Goal: Transaction & Acquisition: Purchase product/service

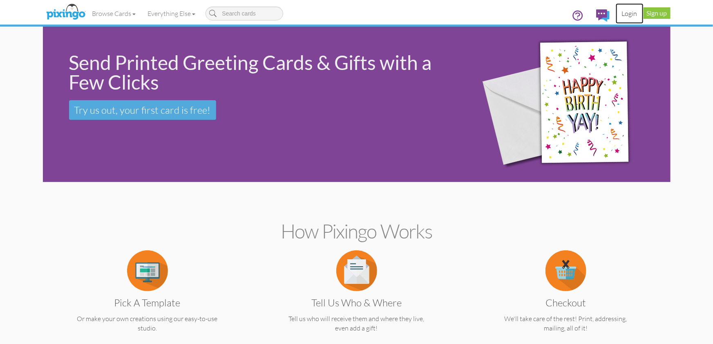
click at [627, 16] on link "Login" at bounding box center [630, 13] width 28 height 20
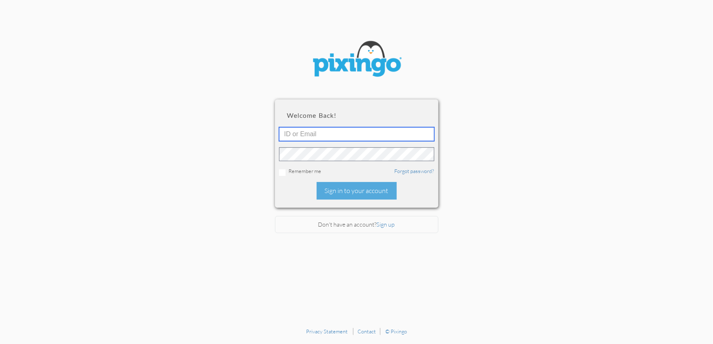
type input "1644"
click at [351, 191] on div "Sign in to your account" at bounding box center [357, 191] width 80 height 18
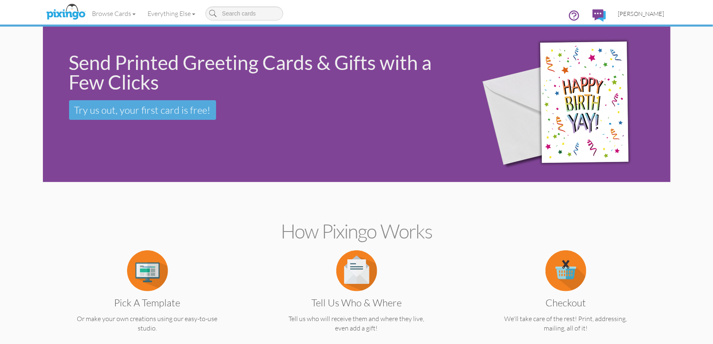
click at [639, 16] on span "[PERSON_NAME]" at bounding box center [641, 13] width 46 height 7
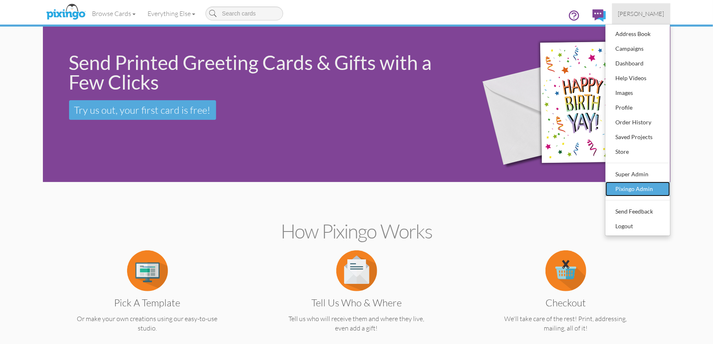
click at [631, 189] on div "Pixingo Admin" at bounding box center [638, 189] width 48 height 12
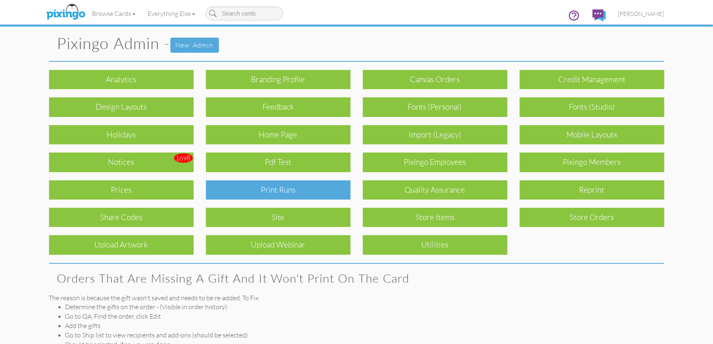
click at [303, 196] on div "Print Runs" at bounding box center [278, 189] width 145 height 19
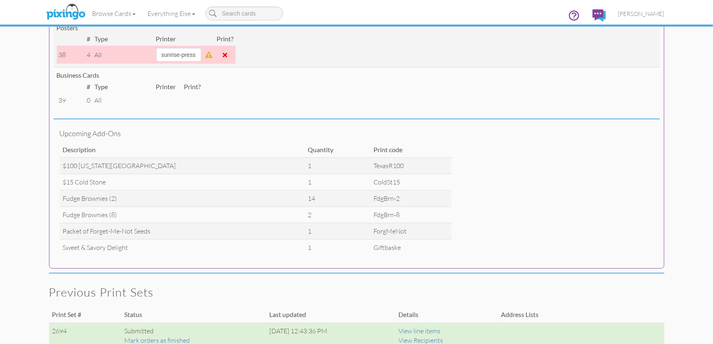
scroll to position [389, 0]
click at [636, 14] on span "[PERSON_NAME]" at bounding box center [641, 13] width 46 height 7
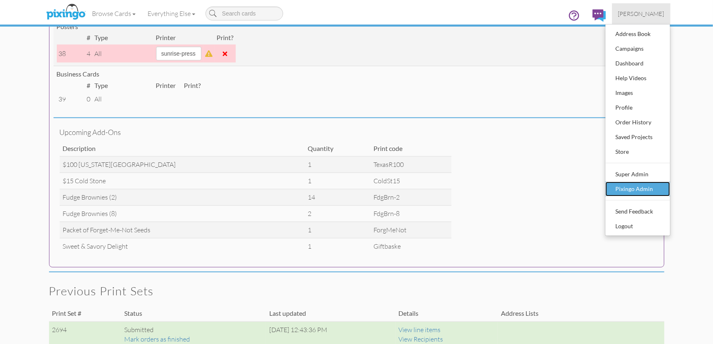
click at [636, 186] on div "Pixingo Admin" at bounding box center [638, 189] width 48 height 12
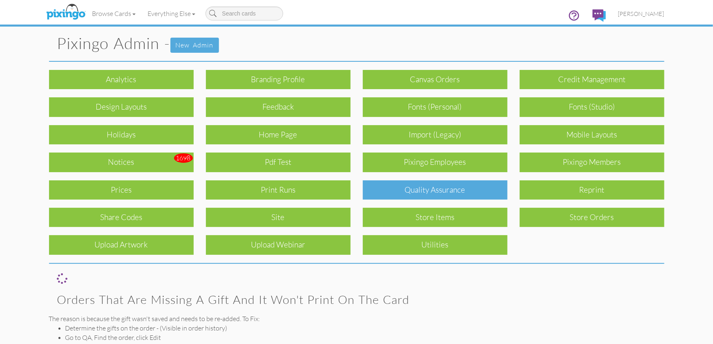
click at [406, 194] on div "Quality Assurance" at bounding box center [435, 189] width 145 height 19
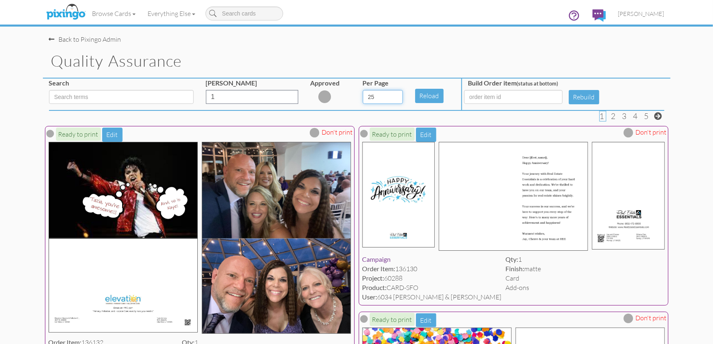
click at [397, 97] on select "5 10 25 50 100" at bounding box center [383, 97] width 40 height 14
select select "number:100"
click at [363, 90] on select "5 10 25 50 100" at bounding box center [383, 97] width 40 height 14
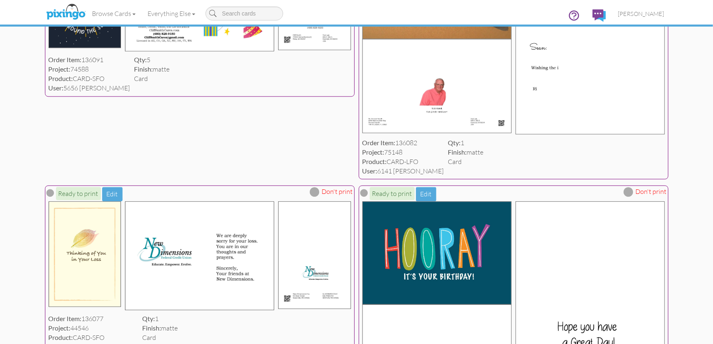
scroll to position [3970, 0]
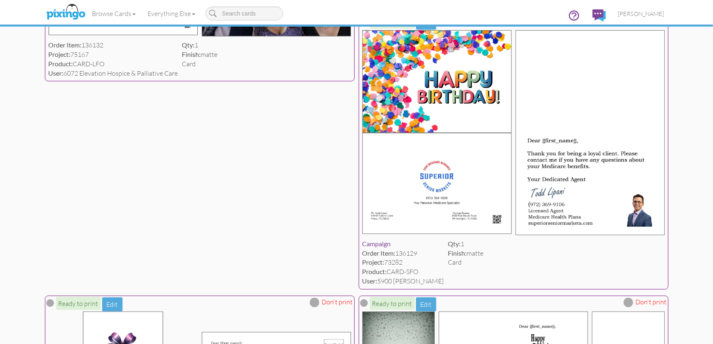
scroll to position [0, 0]
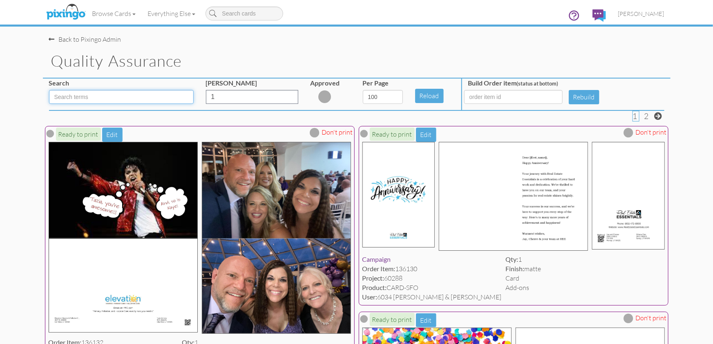
click at [90, 96] on input at bounding box center [121, 97] width 145 height 14
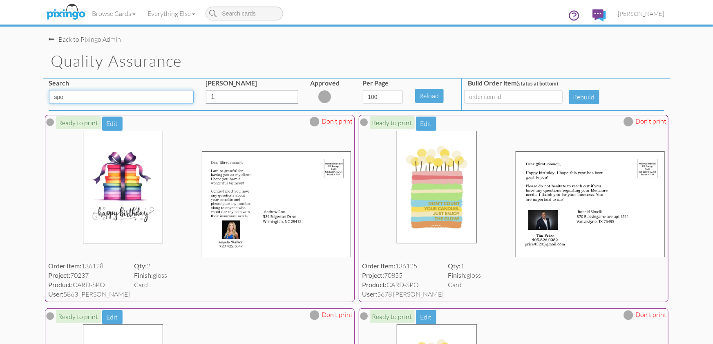
drag, startPoint x: 95, startPoint y: 100, endPoint x: 38, endPoint y: 97, distance: 56.9
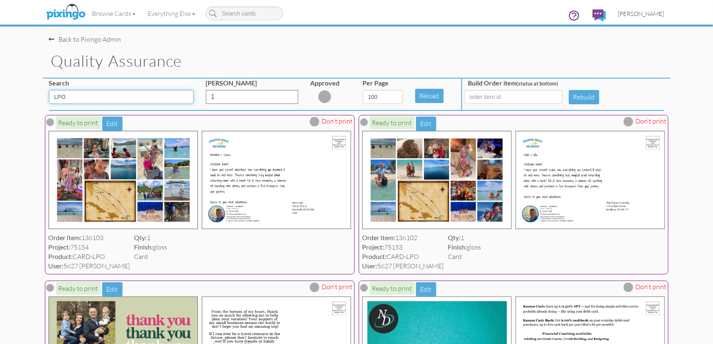
type input "LPO"
click at [648, 9] on link "[PERSON_NAME]" at bounding box center [641, 13] width 58 height 21
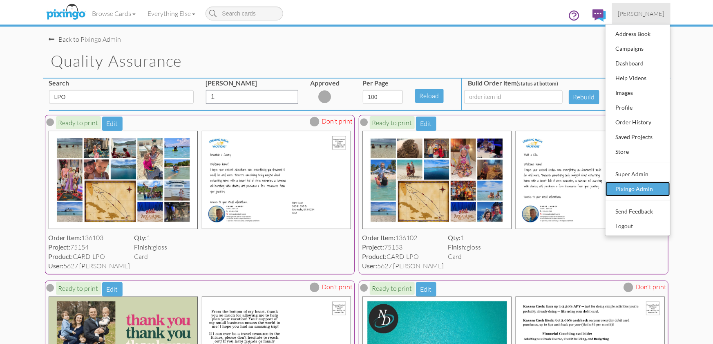
click at [635, 188] on div "Pixingo Admin" at bounding box center [638, 189] width 48 height 12
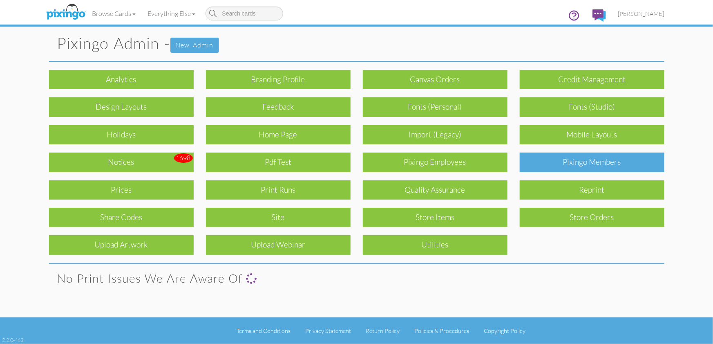
click at [597, 163] on div "Pixingo Members" at bounding box center [592, 161] width 145 height 19
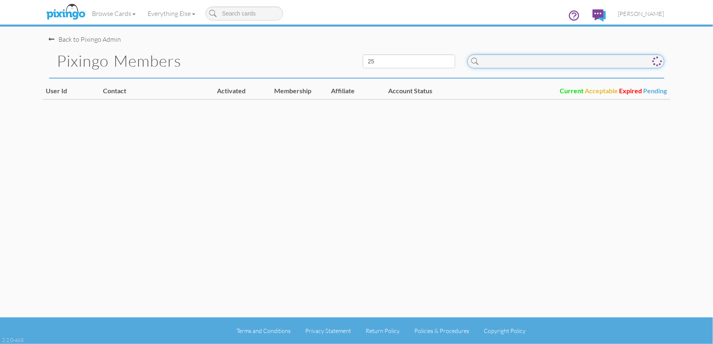
click at [528, 65] on input at bounding box center [565, 61] width 197 height 14
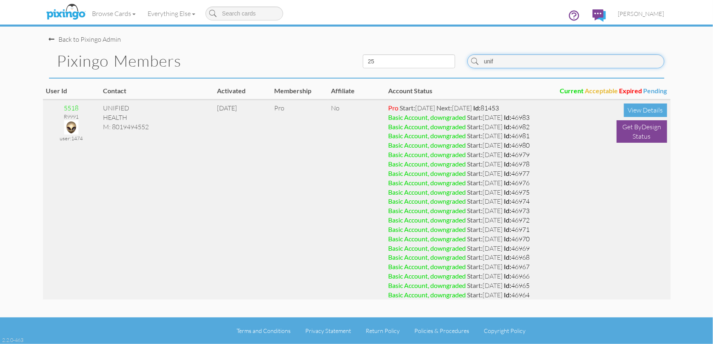
type input "unif"
click at [70, 128] on img at bounding box center [71, 127] width 14 height 14
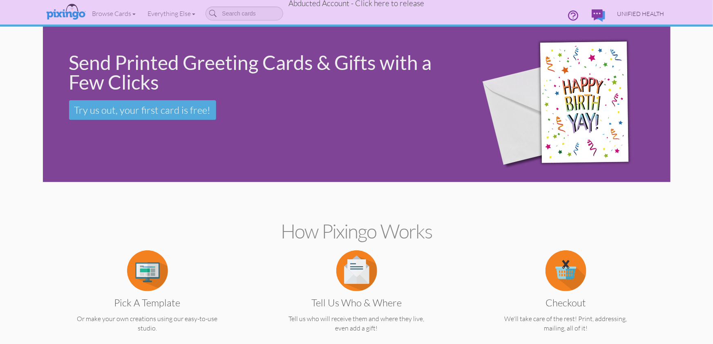
click at [640, 13] on span "UNIFIED HEALTH" at bounding box center [640, 13] width 47 height 7
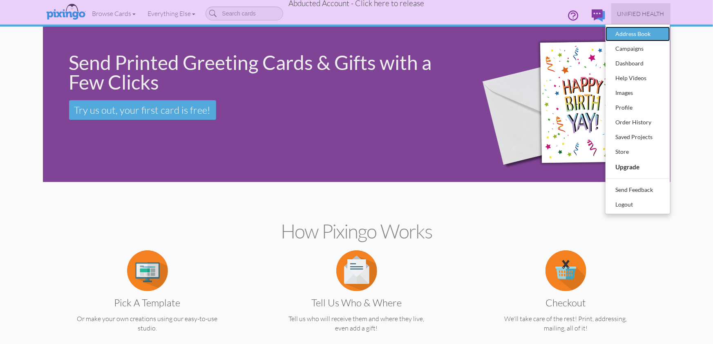
click at [631, 32] on div "Address Book" at bounding box center [638, 34] width 48 height 12
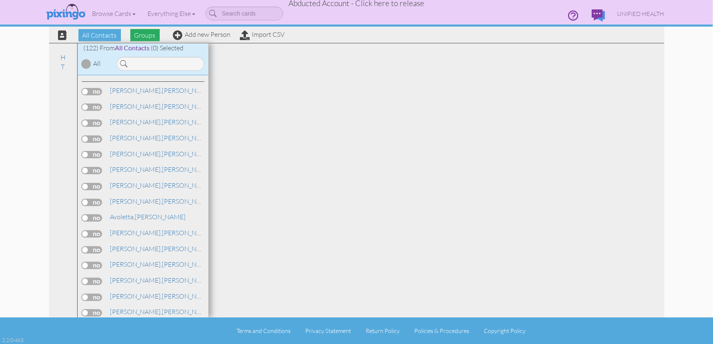
click at [147, 38] on span "Groups" at bounding box center [144, 35] width 29 height 12
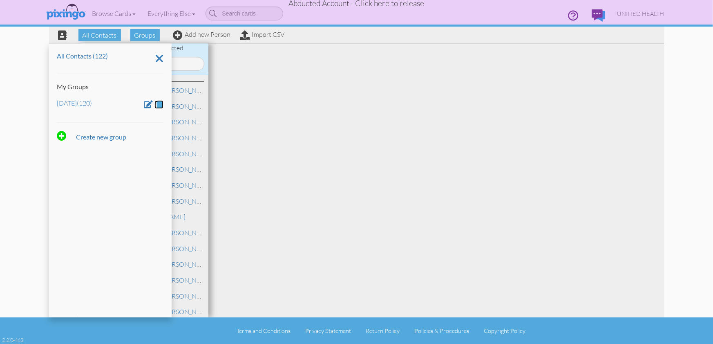
click at [159, 105] on span at bounding box center [159, 104] width 7 height 8
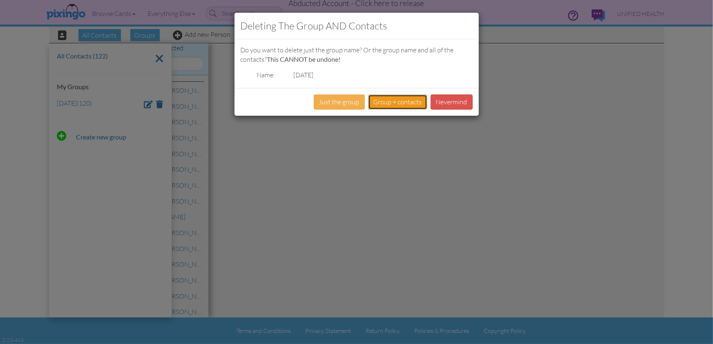
click at [397, 103] on button "Group + contacts" at bounding box center [397, 101] width 59 height 15
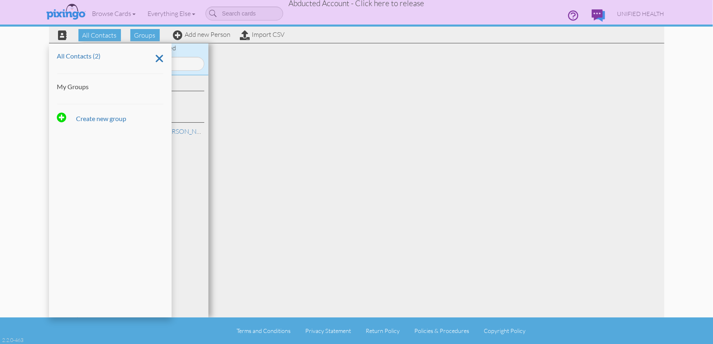
click at [311, 137] on div at bounding box center [436, 180] width 456 height 274
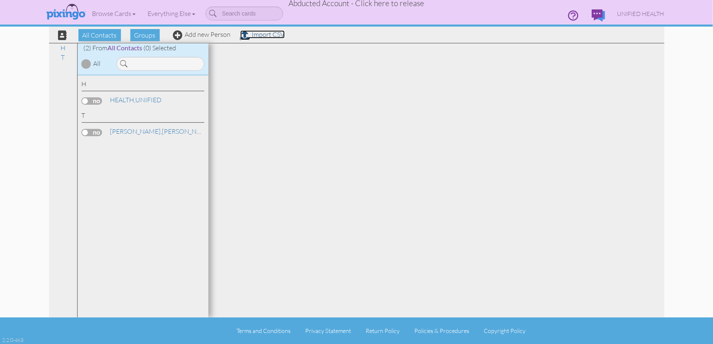
click at [263, 36] on link "Import CSV" at bounding box center [262, 34] width 45 height 8
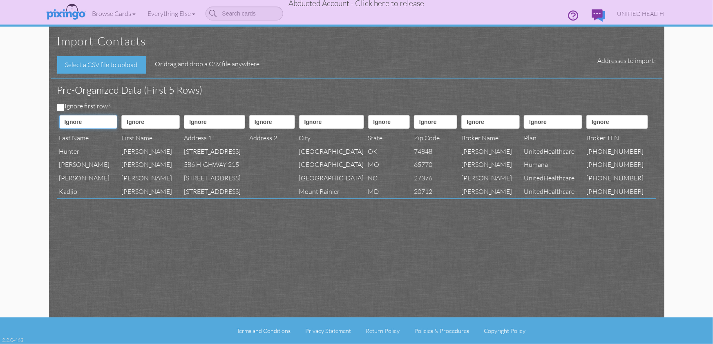
click at [88, 125] on select "Ignore ---------- First name Last name ---------- Address 1 Address 2 City Stat…" at bounding box center [88, 122] width 58 height 14
select select "object:111151"
click at [59, 115] on select "Ignore ---------- First name Last name ---------- Address 1 Address 2 City Stat…" at bounding box center [88, 122] width 58 height 14
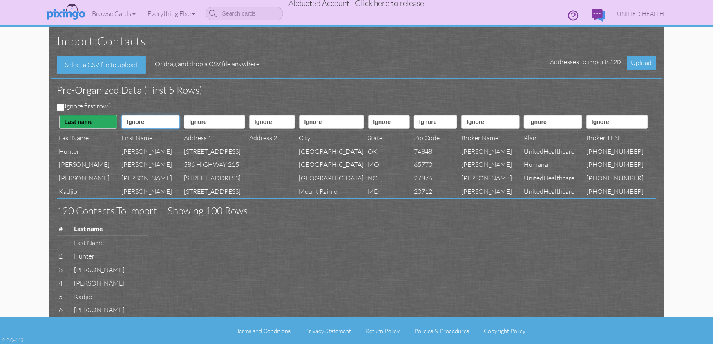
click at [132, 123] on select "Ignore ---------- First name Last name ---------- Address 1 Address 2 City Stat…" at bounding box center [150, 122] width 58 height 14
select select "object:111150"
click at [121, 115] on select "Ignore ---------- First name Last name ---------- Address 1 Address 2 City Stat…" at bounding box center [150, 122] width 58 height 14
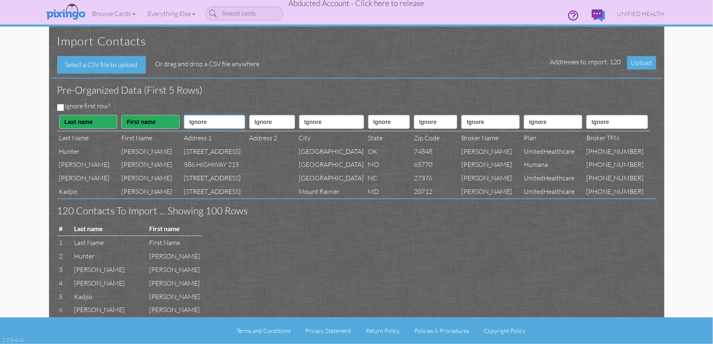
click at [190, 124] on select "Ignore ---------- First name Last name ---------- Address 1 Address 2 City Stat…" at bounding box center [214, 122] width 61 height 14
select select "object:111153"
click at [184, 115] on select "Ignore ---------- First name Last name ---------- Address 1 Address 2 City Stat…" at bounding box center [214, 122] width 61 height 14
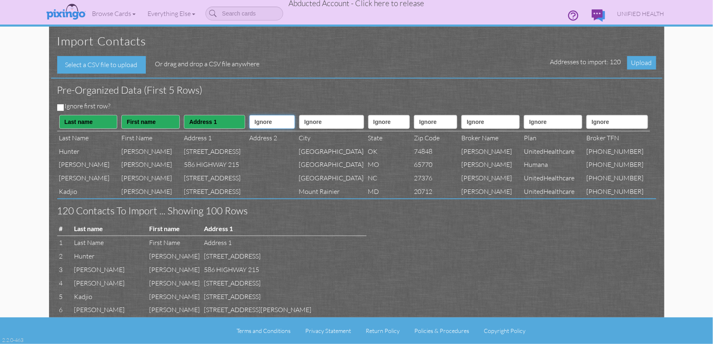
click at [289, 123] on select "Ignore ---------- First name Last name ---------- Address 1 Address 2 City Stat…" at bounding box center [272, 122] width 46 height 14
select select "object:111154"
click at [250, 115] on select "Ignore ---------- First name Last name ---------- Address 1 Address 2 City Stat…" at bounding box center [272, 122] width 46 height 14
click at [339, 119] on select "Ignore ---------- First name Last name ---------- Address 1 Address 2 City Stat…" at bounding box center [331, 122] width 65 height 14
select select "object:111155"
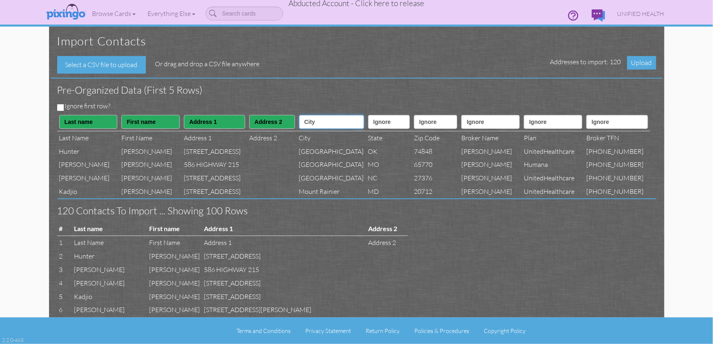
click at [306, 115] on select "Ignore ---------- First name Last name ---------- Address 1 Address 2 City Stat…" at bounding box center [331, 122] width 65 height 14
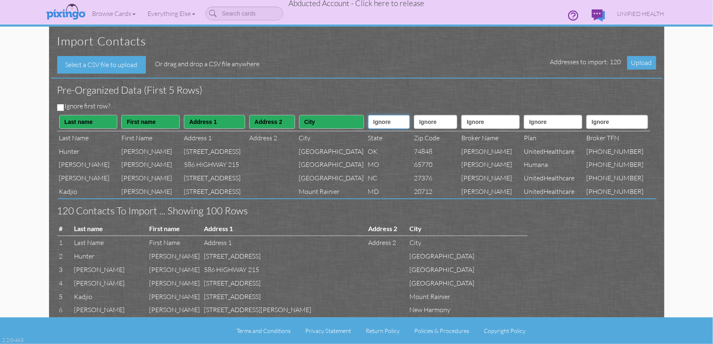
click at [388, 126] on select "Ignore ---------- First name Last name ---------- Address 1 Address 2 City Stat…" at bounding box center [389, 122] width 42 height 14
select select "object:111156"
click at [368, 115] on select "Ignore ---------- First name Last name ---------- Address 1 Address 2 City Stat…" at bounding box center [389, 122] width 42 height 14
click at [437, 121] on select "Ignore ---------- First name Last name ---------- Address 1 Address 2 City Stat…" at bounding box center [436, 122] width 44 height 14
select select "object:111157"
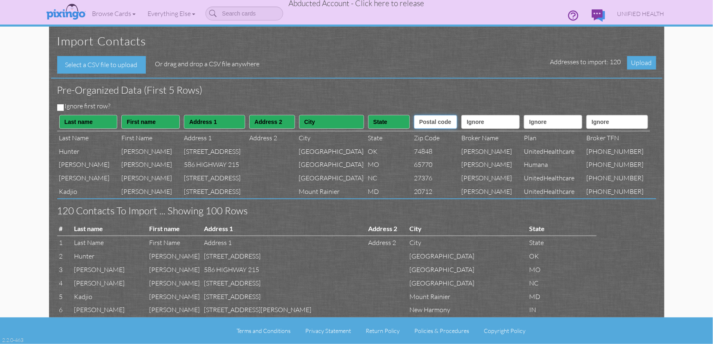
click at [417, 115] on select "Ignore ---------- First name Last name ---------- Address 1 Address 2 City Stat…" at bounding box center [436, 122] width 44 height 14
click at [491, 118] on select "Ignore ---------- First name Last name ---------- Address 1 Address 2 City Stat…" at bounding box center [490, 122] width 58 height 14
select select "object:111171"
click at [471, 115] on select "Ignore ---------- First name Last name ---------- Address 1 Address 2 City Stat…" at bounding box center [490, 122] width 58 height 14
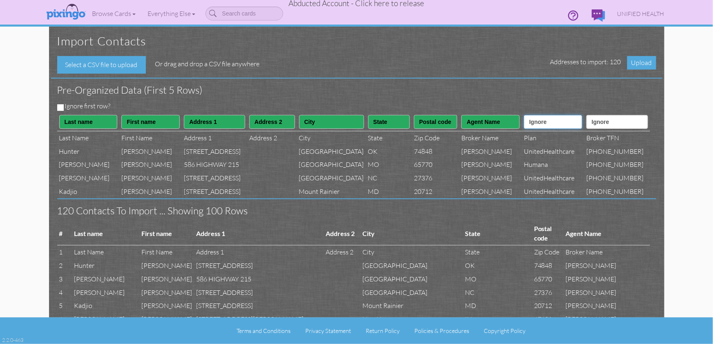
click at [551, 123] on select "Ignore ---------- First name Last name ---------- Address 1 Address 2 City Stat…" at bounding box center [553, 122] width 58 height 14
select select "object:111170"
click at [530, 115] on select "Ignore ---------- First name Last name ---------- Address 1 Address 2 City Stat…" at bounding box center [553, 122] width 58 height 14
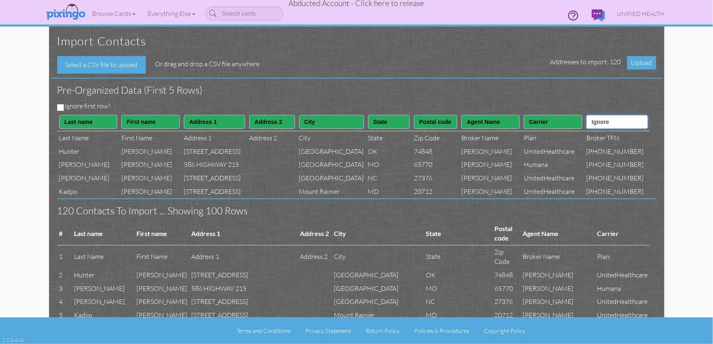
click at [614, 125] on select "Ignore ---------- First name Last name ---------- Address 1 Address 2 City Stat…" at bounding box center [616, 122] width 61 height 14
select select "object:111172"
click at [598, 115] on select "Ignore ---------- First name Last name ---------- Address 1 Address 2 City Stat…" at bounding box center [616, 122] width 61 height 14
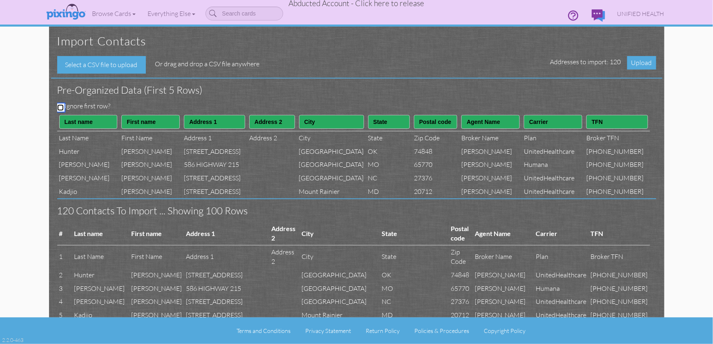
click at [61, 105] on input "Ignore first row?" at bounding box center [60, 107] width 7 height 7
checkbox input "true"
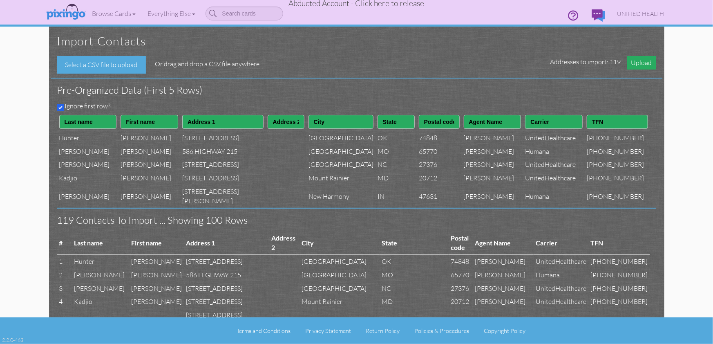
click at [644, 63] on span "Upload" at bounding box center [641, 62] width 29 height 13
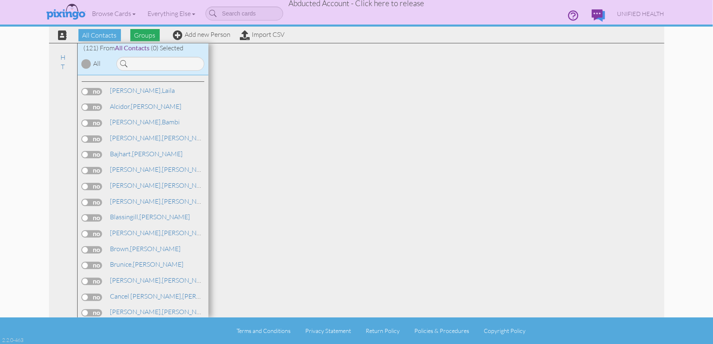
click at [138, 34] on span "Groups" at bounding box center [144, 35] width 29 height 12
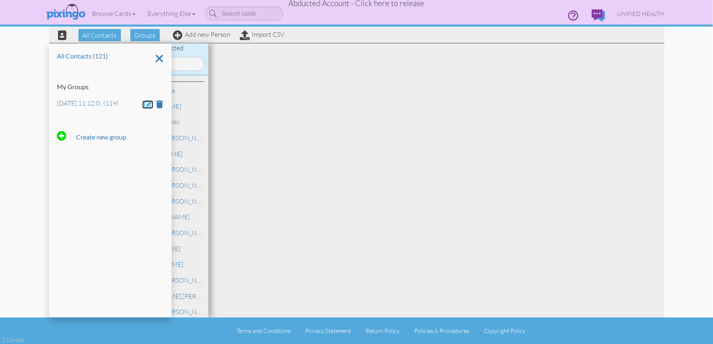
click at [146, 104] on span at bounding box center [148, 104] width 9 height 8
drag, startPoint x: 142, startPoint y: 104, endPoint x: 39, endPoint y: 98, distance: 103.1
click at [39, 98] on contacts "Toggle navigation Visit Pixingo Mobile Browse Cards Business Accounting Automot…" at bounding box center [356, 172] width 713 height 344
type input "April 7"
click at [78, 126] on span at bounding box center [81, 127] width 8 height 12
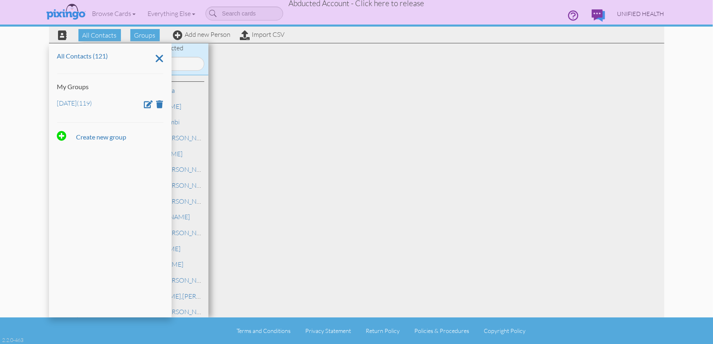
click at [630, 13] on span "UNIFIED HEALTH" at bounding box center [640, 13] width 47 height 7
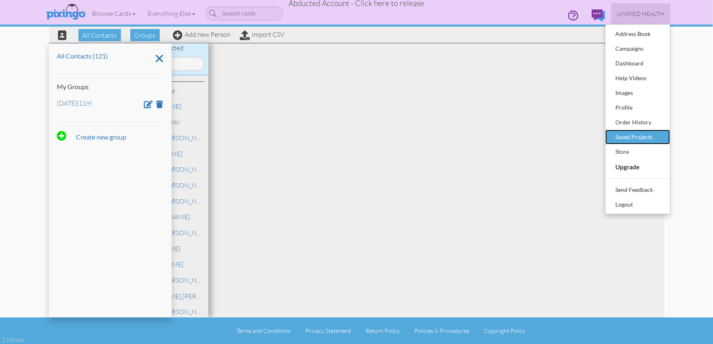
click at [628, 137] on div "Saved Projects" at bounding box center [638, 137] width 48 height 12
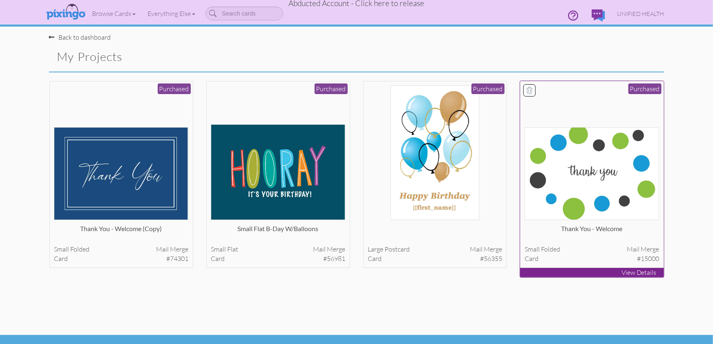
click at [582, 145] on img at bounding box center [591, 173] width 134 height 93
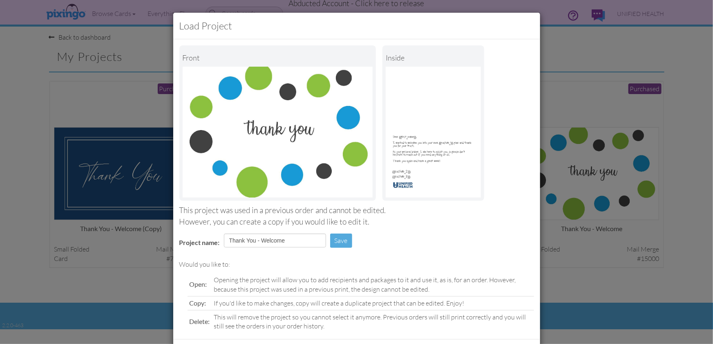
scroll to position [38, 0]
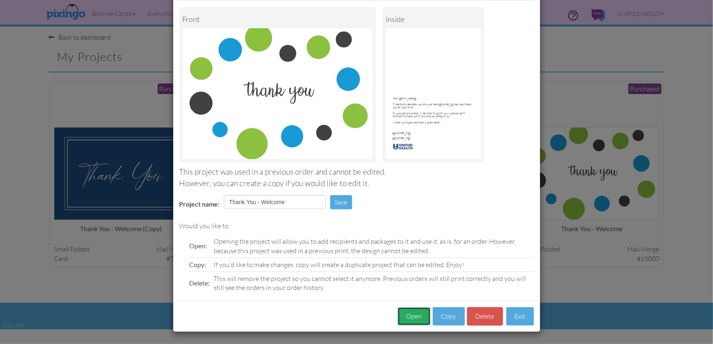
click at [411, 315] on button "Open" at bounding box center [413, 316] width 33 height 18
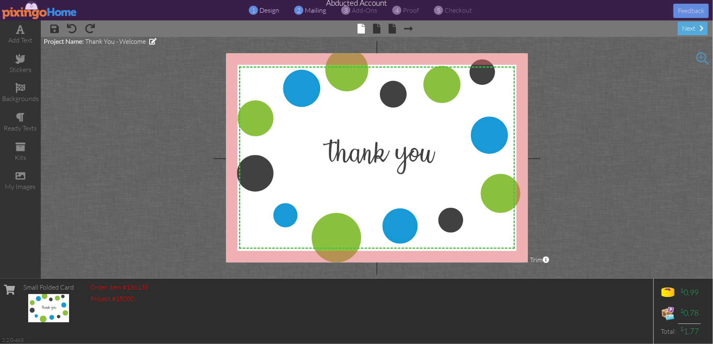
click at [314, 8] on span "mailing" at bounding box center [315, 10] width 21 height 8
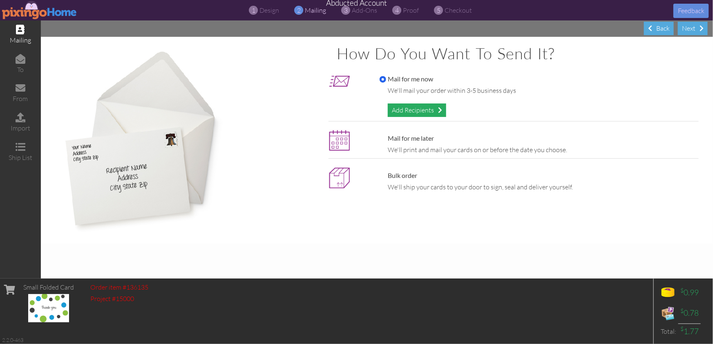
click at [410, 109] on div "Add Recipients" at bounding box center [417, 109] width 58 height 13
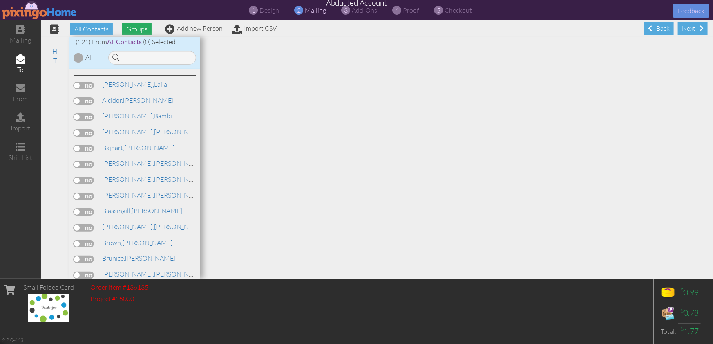
click at [143, 29] on span "Groups" at bounding box center [136, 29] width 29 height 12
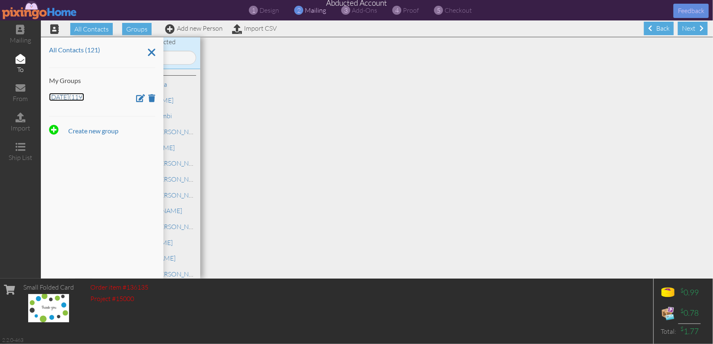
click at [75, 96] on link "April 7 (119)" at bounding box center [66, 97] width 35 height 8
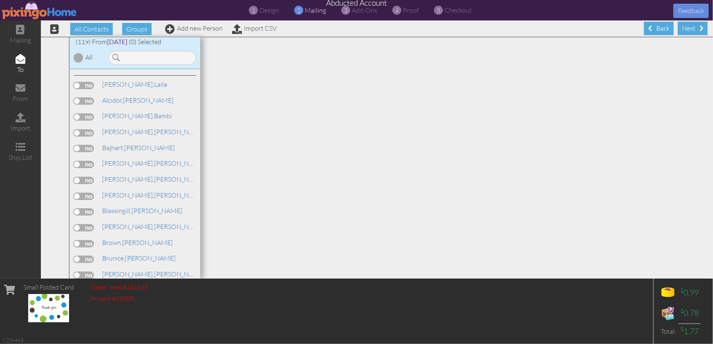
click at [79, 58] on div at bounding box center [79, 58] width 10 height 10
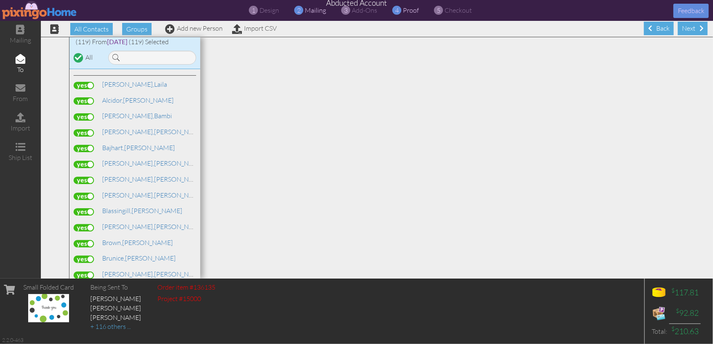
click at [409, 13] on span "proof" at bounding box center [411, 10] width 16 height 8
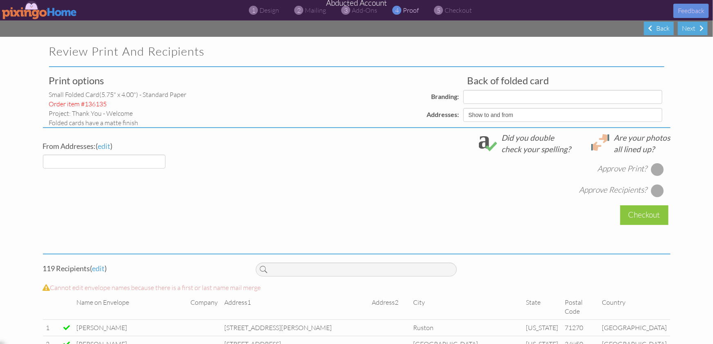
select select "object:119598"
select select "object:119604"
select select "object:119602"
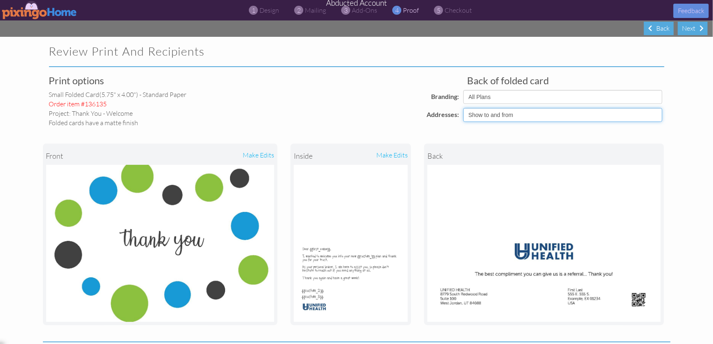
click at [528, 115] on select "Show to and from Show from only Hide to and from" at bounding box center [562, 115] width 199 height 14
select select "object:119600"
click at [463, 108] on select "Show to and from Show from only Hide to and from" at bounding box center [562, 115] width 199 height 14
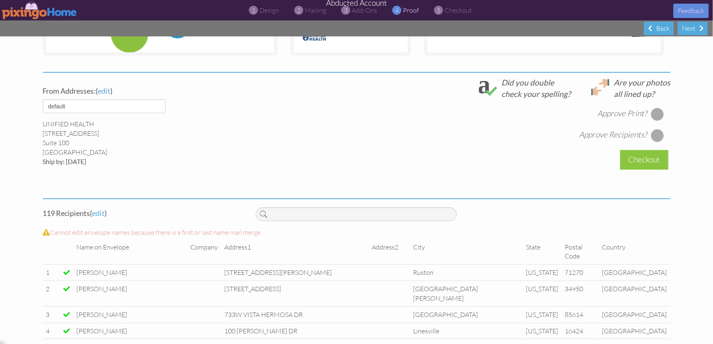
scroll to position [295, 0]
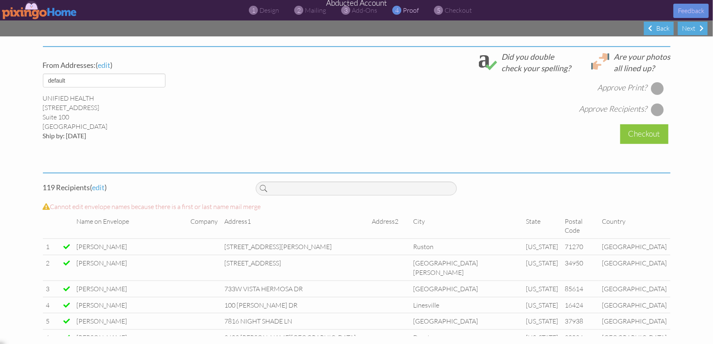
click at [658, 89] on div at bounding box center [657, 88] width 13 height 13
click at [658, 110] on div at bounding box center [657, 109] width 13 height 13
click at [635, 136] on div "Checkout" at bounding box center [644, 133] width 48 height 19
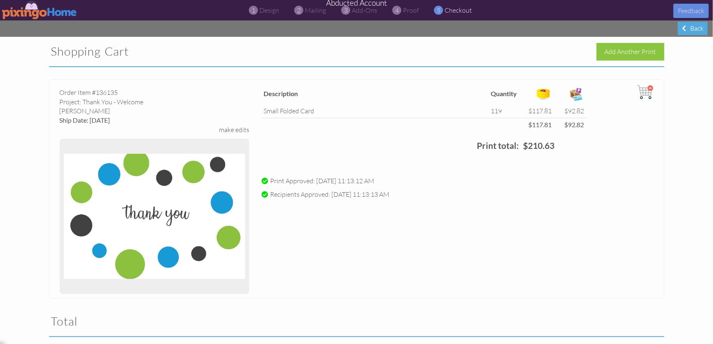
scroll to position [174, 0]
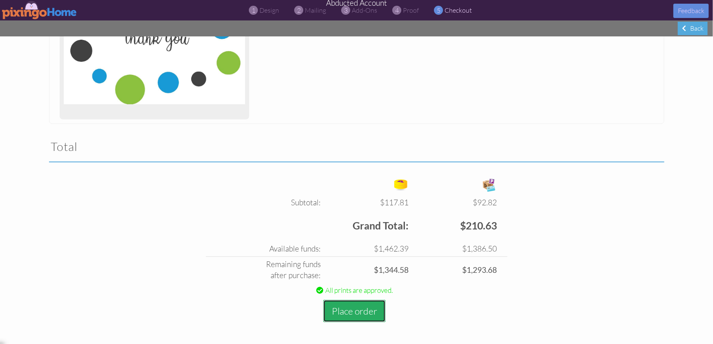
click at [355, 311] on button "Place order" at bounding box center [354, 310] width 62 height 22
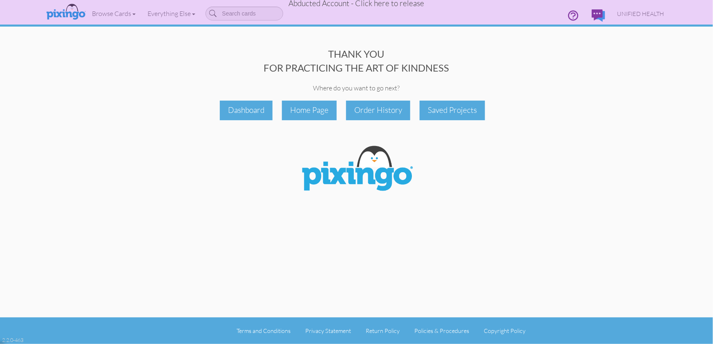
click at [398, 4] on span "Abducted Account - Click here to release" at bounding box center [357, 3] width 136 height 10
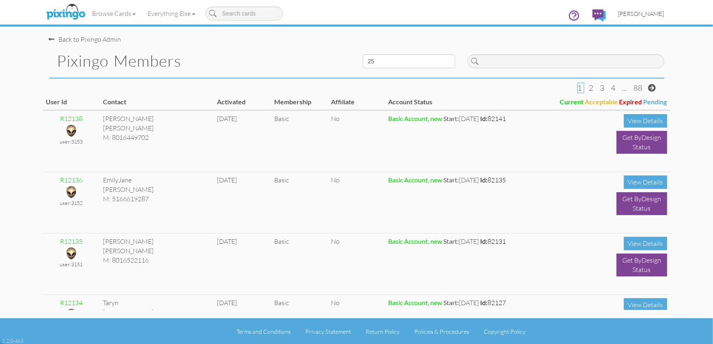
click at [639, 14] on span "[PERSON_NAME]" at bounding box center [641, 13] width 46 height 7
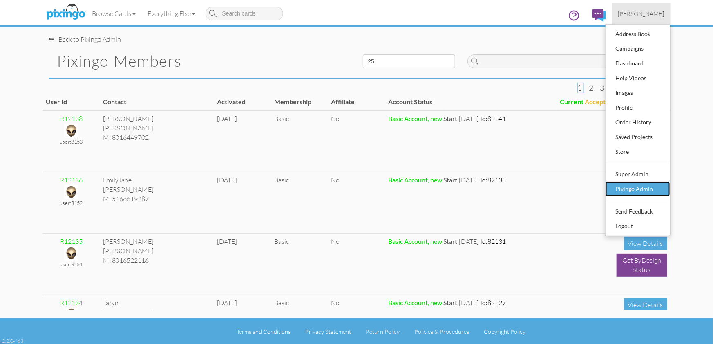
click at [627, 186] on div "Pixingo Admin" at bounding box center [638, 189] width 48 height 12
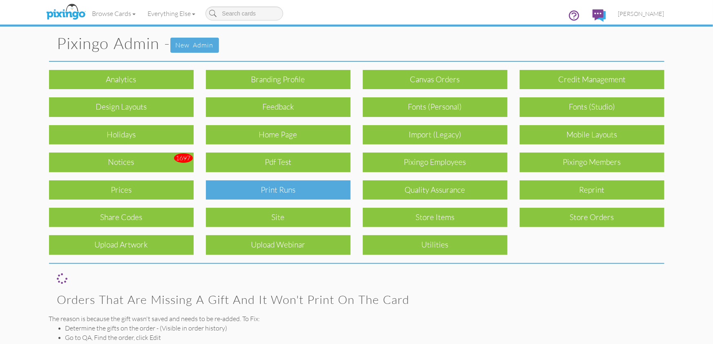
click at [310, 190] on div "Print Runs" at bounding box center [278, 189] width 145 height 19
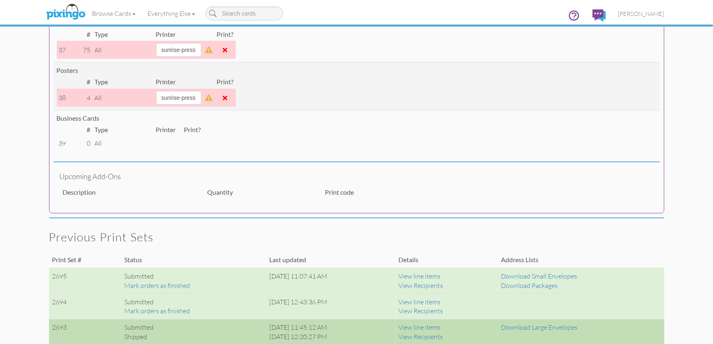
scroll to position [362, 0]
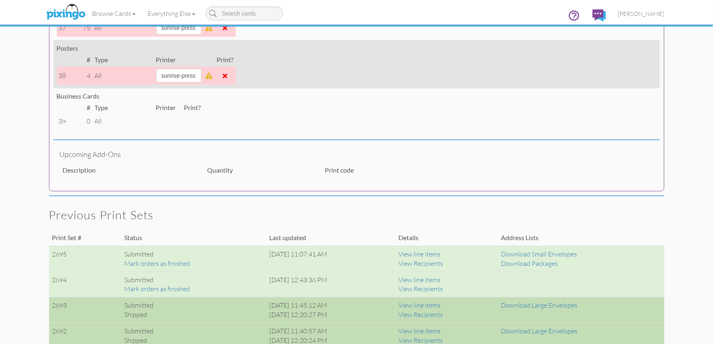
click at [228, 76] on span at bounding box center [225, 75] width 4 height 7
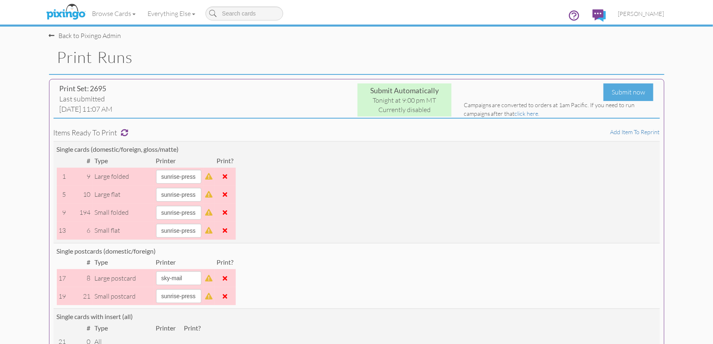
scroll to position [0, 0]
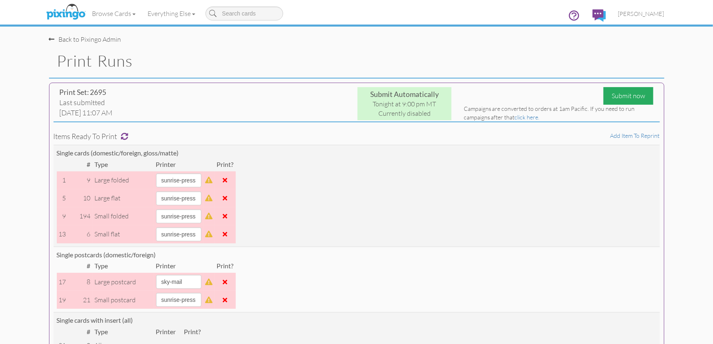
click at [631, 96] on div "Submit now" at bounding box center [628, 96] width 50 height 18
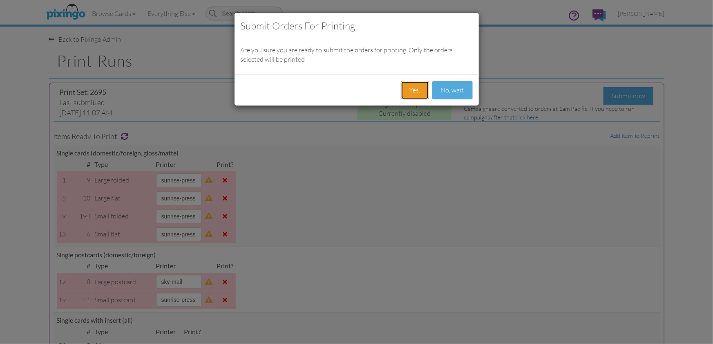
click at [411, 89] on button "Yes." at bounding box center [415, 90] width 28 height 18
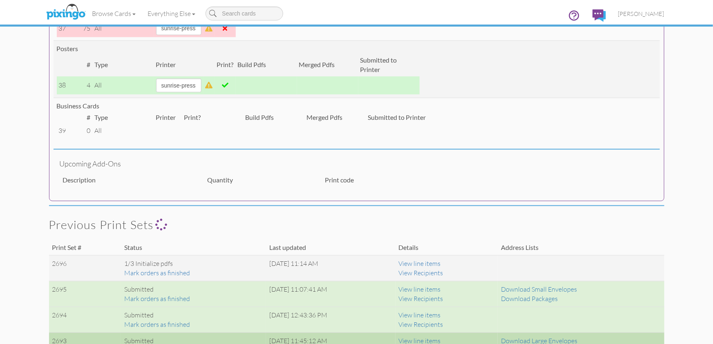
scroll to position [424, 0]
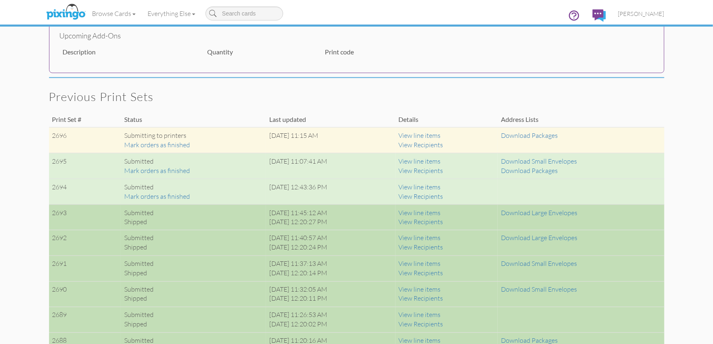
scroll to position [544, 0]
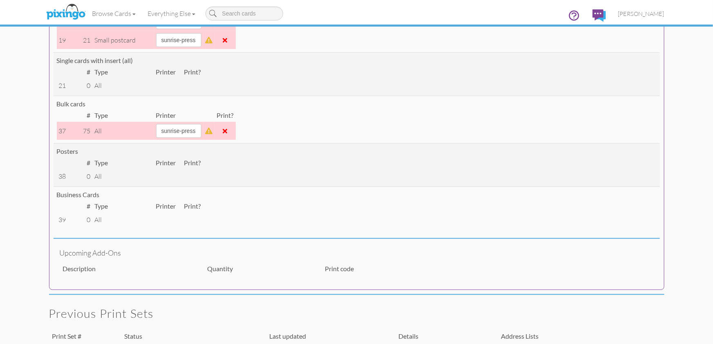
scroll to position [281, 0]
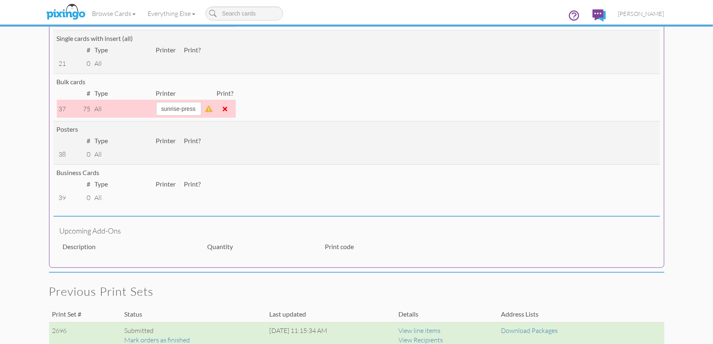
click at [228, 109] on span at bounding box center [225, 108] width 4 height 7
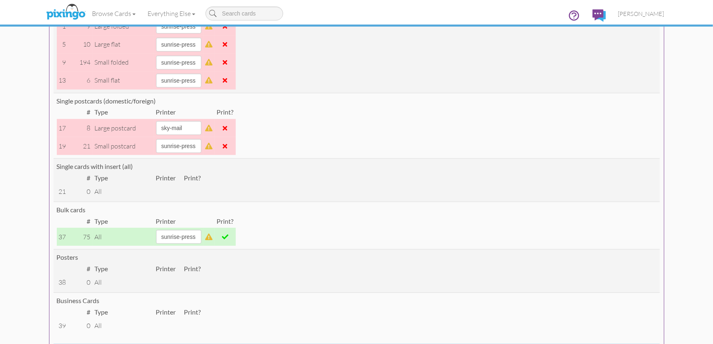
scroll to position [0, 0]
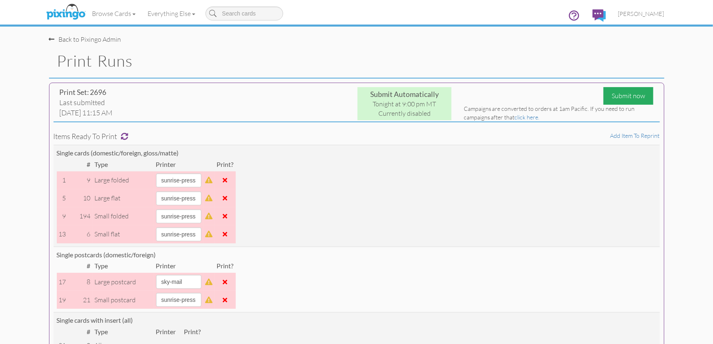
click at [609, 94] on div "Submit now" at bounding box center [628, 96] width 50 height 18
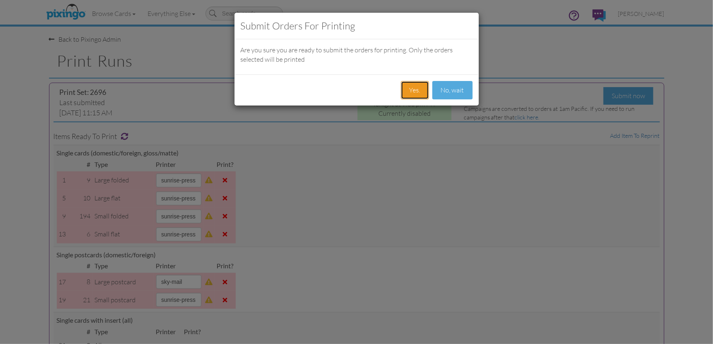
click at [419, 89] on button "Yes." at bounding box center [415, 90] width 28 height 18
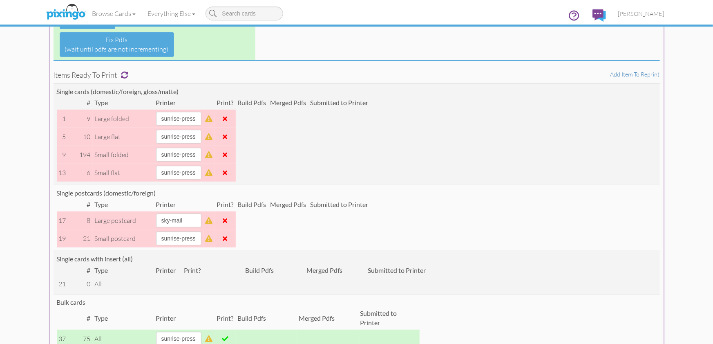
scroll to position [123, 0]
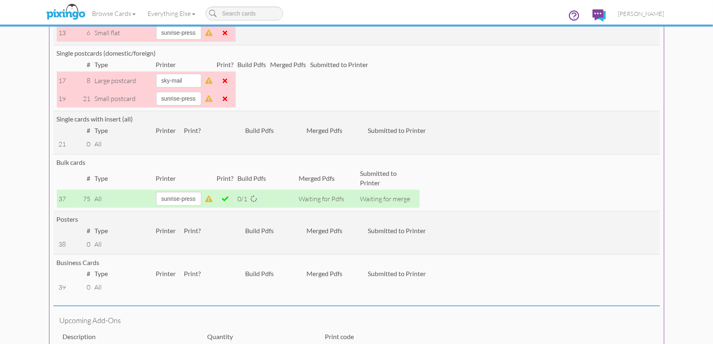
scroll to position [262, 0]
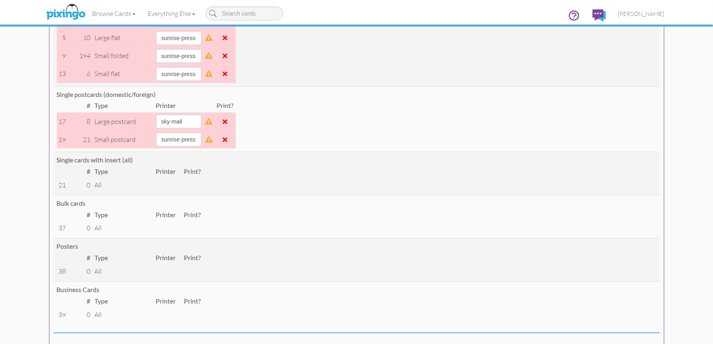
scroll to position [159, 0]
click at [201, 121] on select "alexanders sky-mail sunrise-press" at bounding box center [178, 122] width 45 height 14
select select "string:sunrise-press"
click at [156, 115] on select "alexanders sky-mail sunrise-press" at bounding box center [178, 122] width 45 height 14
click at [228, 122] on span at bounding box center [225, 122] width 4 height 7
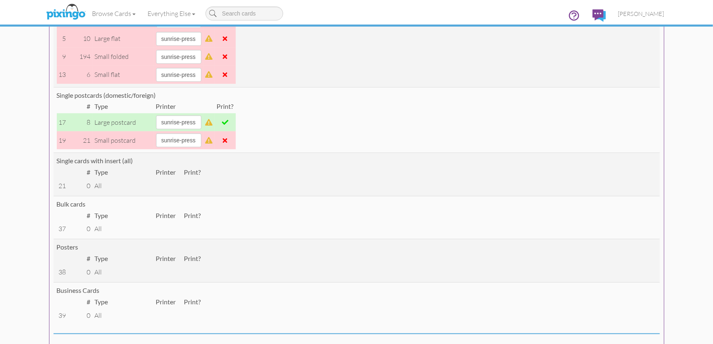
click at [228, 139] on span at bounding box center [225, 140] width 4 height 7
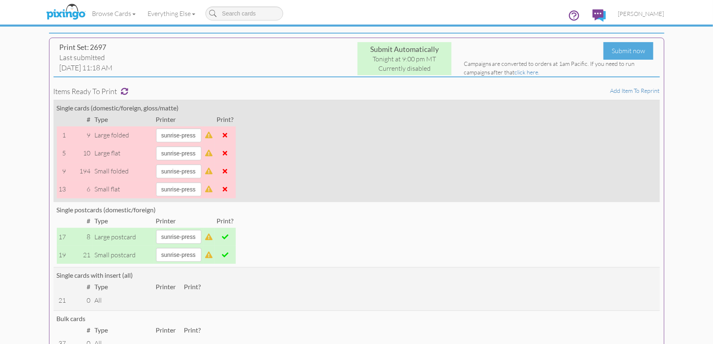
scroll to position [34, 0]
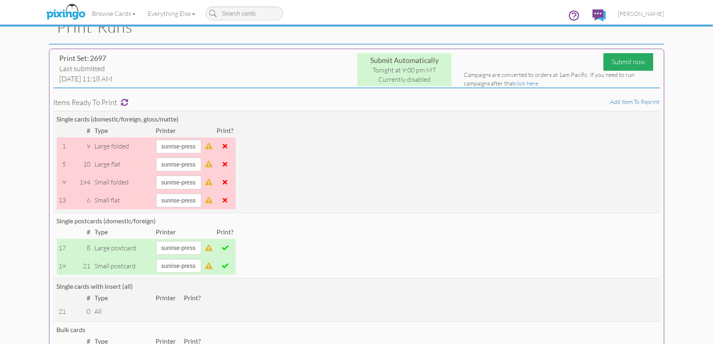
click at [625, 61] on div "Submit now" at bounding box center [628, 62] width 50 height 18
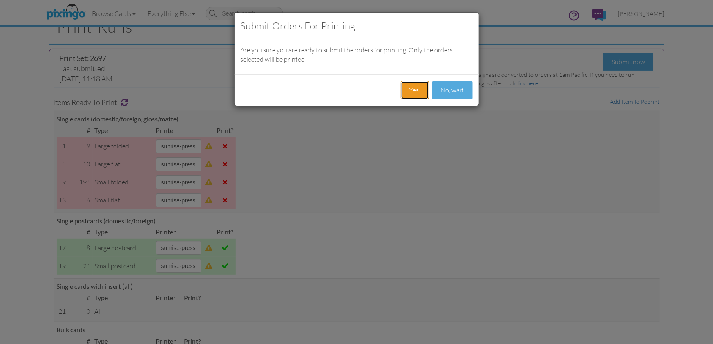
click at [421, 91] on button "Yes." at bounding box center [415, 90] width 28 height 18
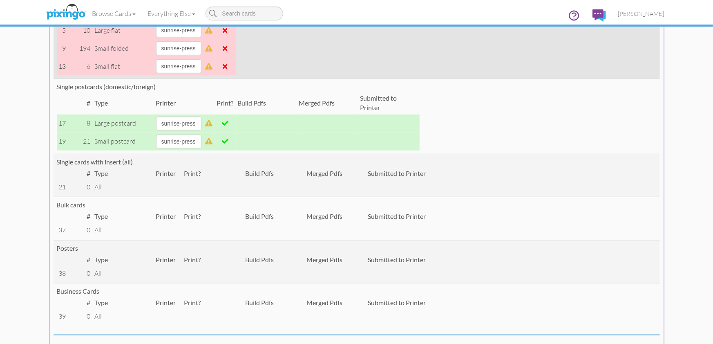
scroll to position [229, 0]
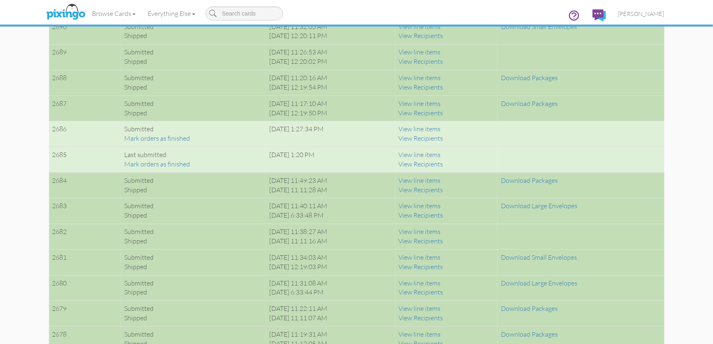
scroll to position [860, 0]
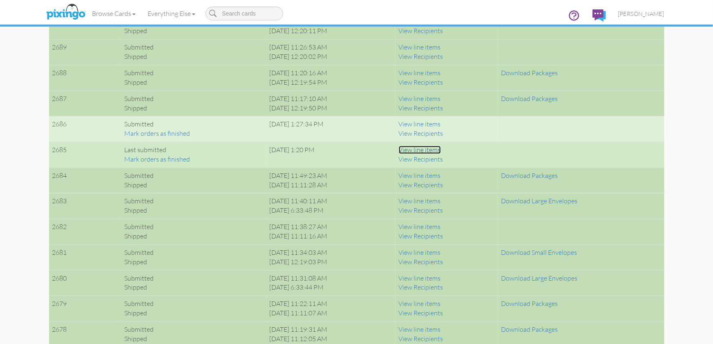
click at [437, 149] on link "View line items" at bounding box center [420, 149] width 42 height 8
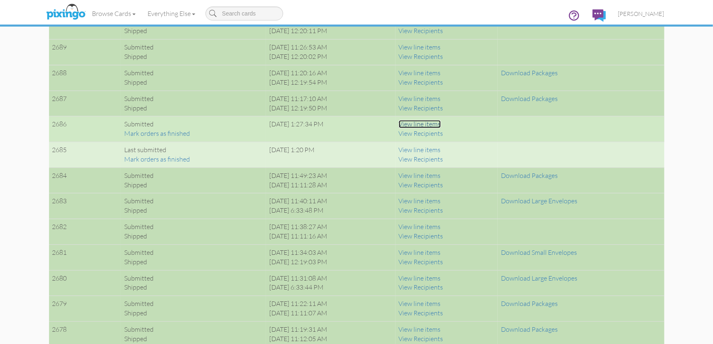
click at [433, 121] on link "View line items" at bounding box center [420, 124] width 42 height 8
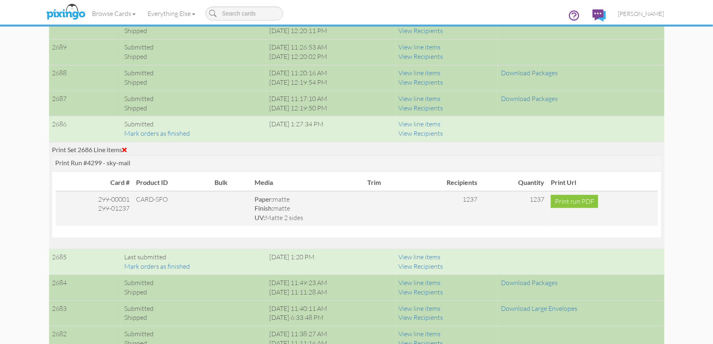
click at [127, 148] on span at bounding box center [125, 149] width 4 height 7
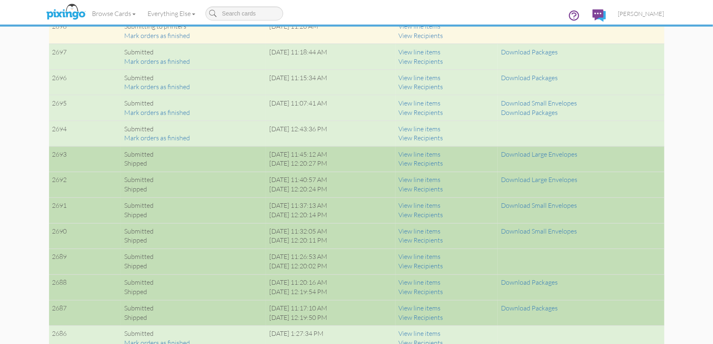
scroll to position [643, 0]
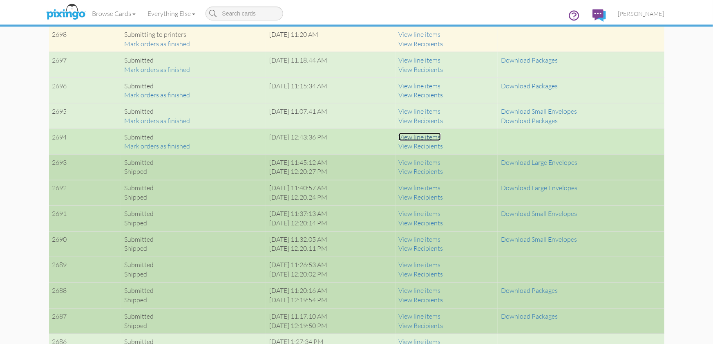
click at [436, 137] on link "View line items" at bounding box center [420, 137] width 42 height 8
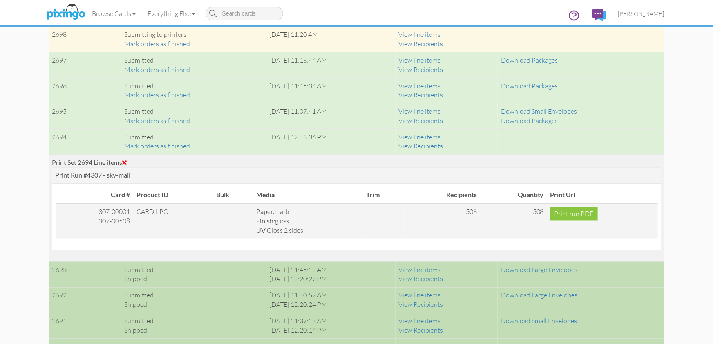
click at [129, 160] on div "Print Set 2694 Line items" at bounding box center [356, 162] width 609 height 9
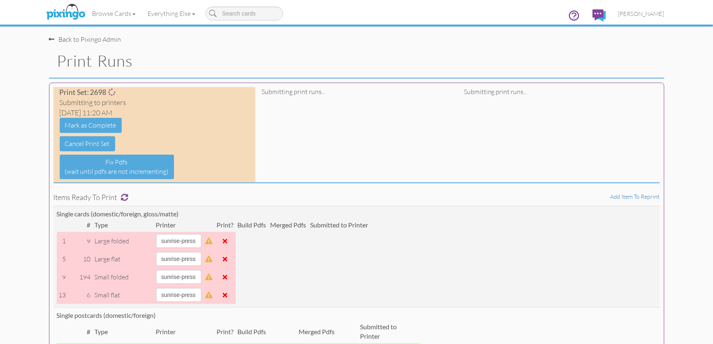
scroll to position [10, 0]
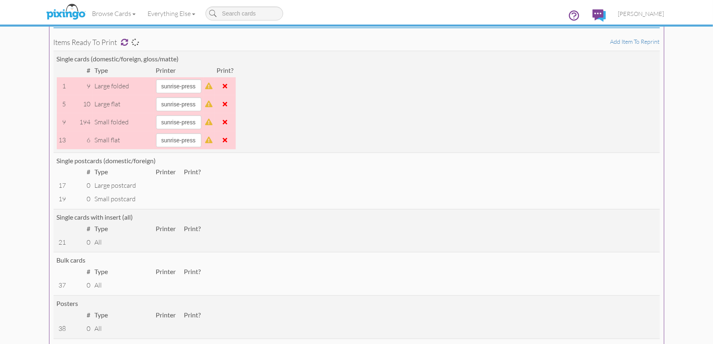
scroll to position [61, 0]
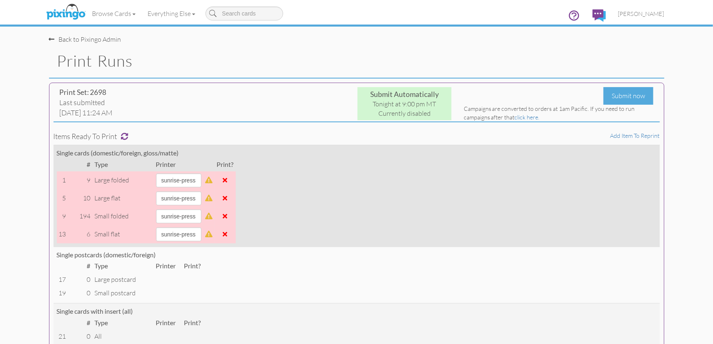
click at [228, 234] on span at bounding box center [225, 233] width 4 height 7
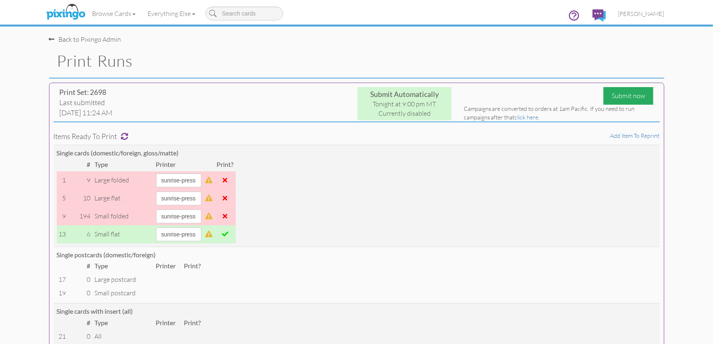
click at [628, 93] on div "Submit now" at bounding box center [628, 96] width 50 height 18
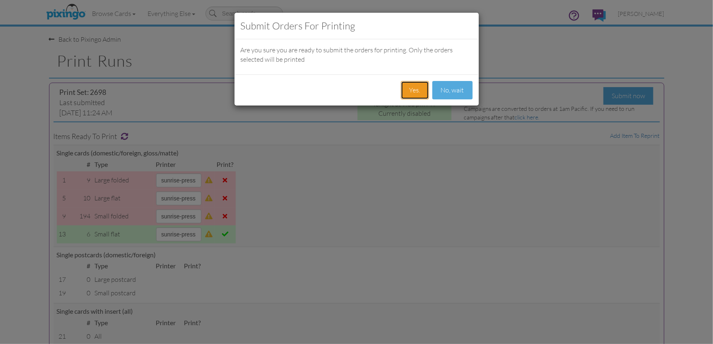
click at [417, 88] on button "Yes." at bounding box center [415, 90] width 28 height 18
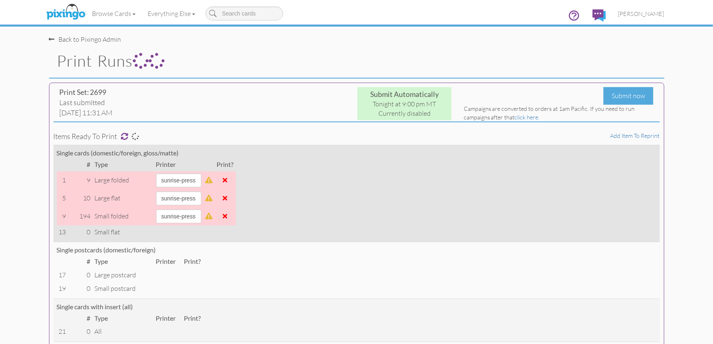
click at [228, 197] on span at bounding box center [225, 197] width 4 height 7
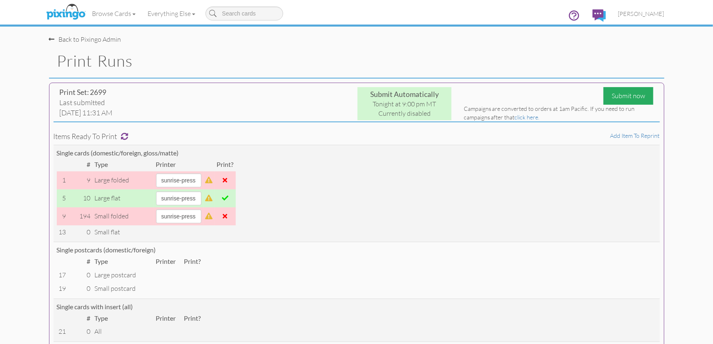
click at [631, 94] on div "Submit now" at bounding box center [628, 96] width 50 height 18
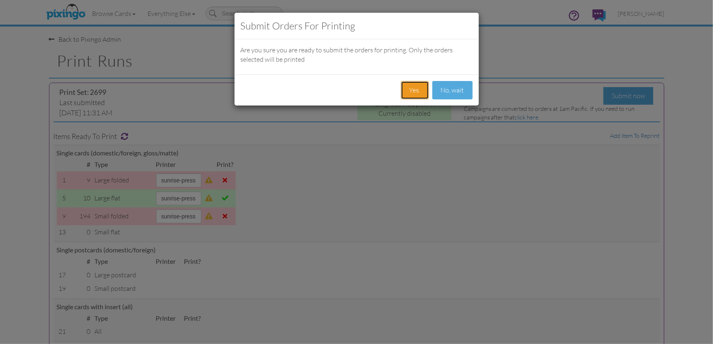
click at [419, 92] on button "Yes." at bounding box center [415, 90] width 28 height 18
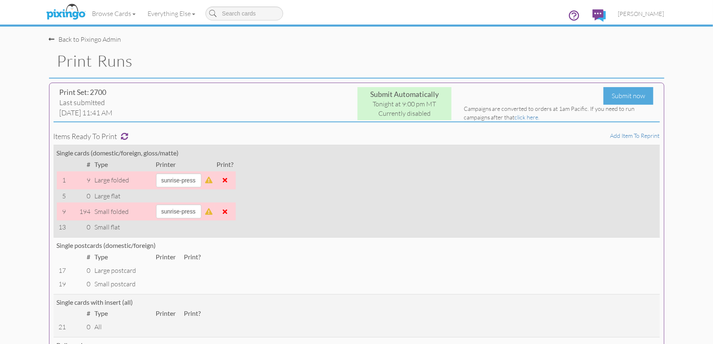
click at [228, 210] on span at bounding box center [225, 211] width 4 height 7
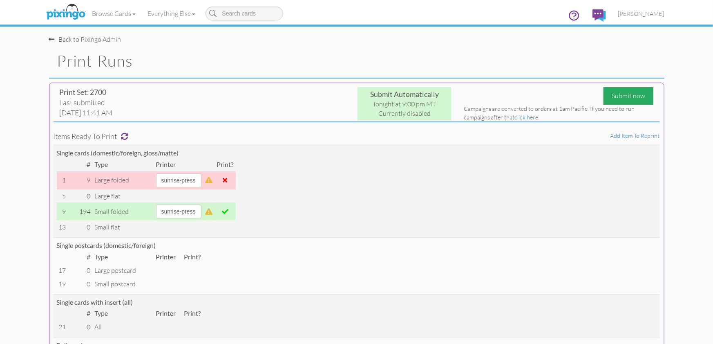
click at [632, 95] on div "Submit now" at bounding box center [628, 96] width 50 height 18
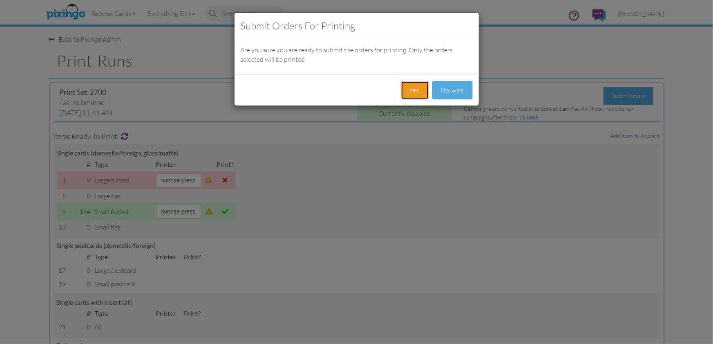
click at [410, 93] on button "Yes." at bounding box center [415, 90] width 28 height 18
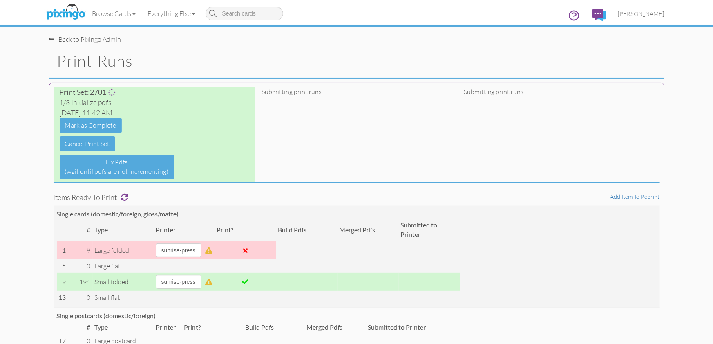
click at [252, 42] on div "Back to Pixingo Admin" at bounding box center [359, 36] width 621 height 18
click at [116, 13] on link "Browse Cards" at bounding box center [114, 13] width 56 height 20
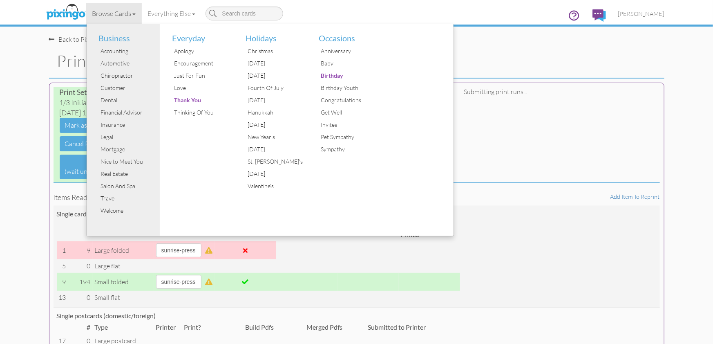
click at [589, 125] on div "Print Set: 2701 1/3 Initialize pdfs Wed Sep24, 11:42 AM Mark as Complete Cancel…" at bounding box center [356, 340] width 615 height 514
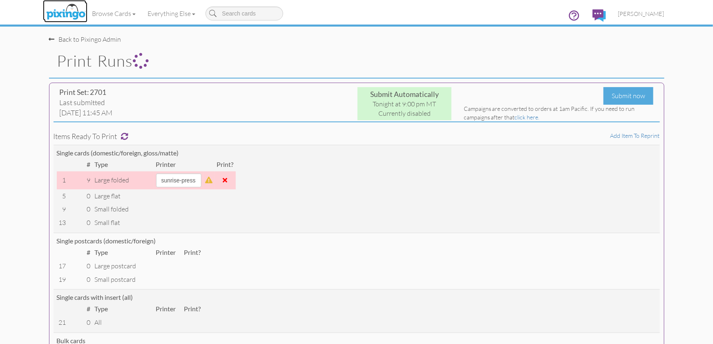
click at [74, 7] on img at bounding box center [65, 12] width 43 height 20
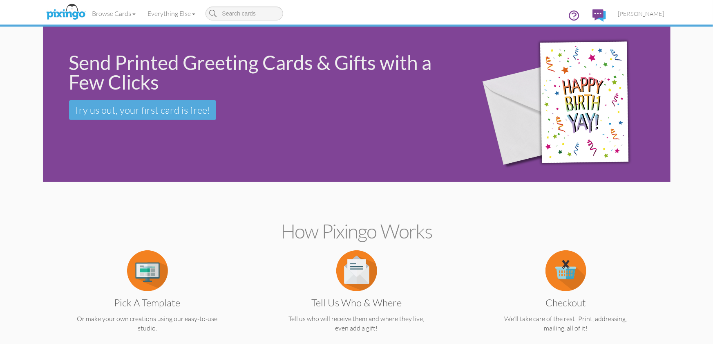
click at [230, 16] on input at bounding box center [244, 14] width 78 height 14
type input "gift"
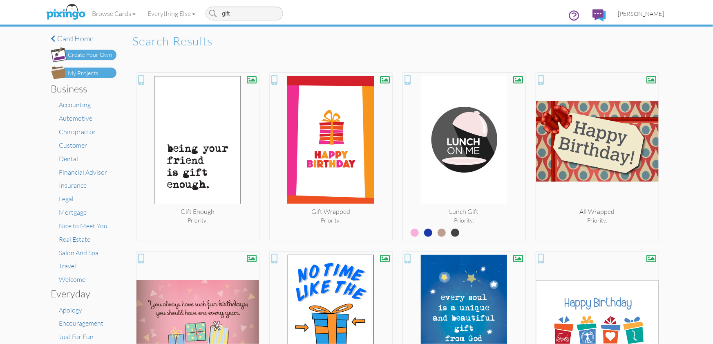
click at [641, 16] on span "[PERSON_NAME]" at bounding box center [641, 13] width 46 height 7
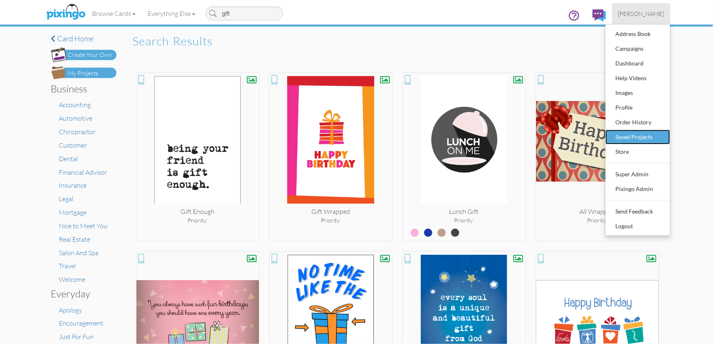
click at [629, 136] on div "Saved Projects" at bounding box center [638, 137] width 48 height 12
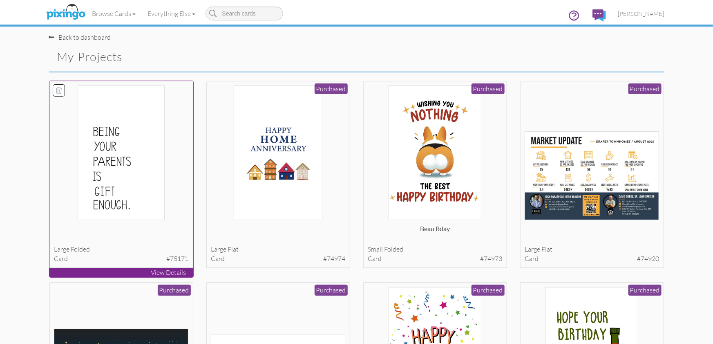
click at [110, 190] on img at bounding box center [121, 152] width 87 height 134
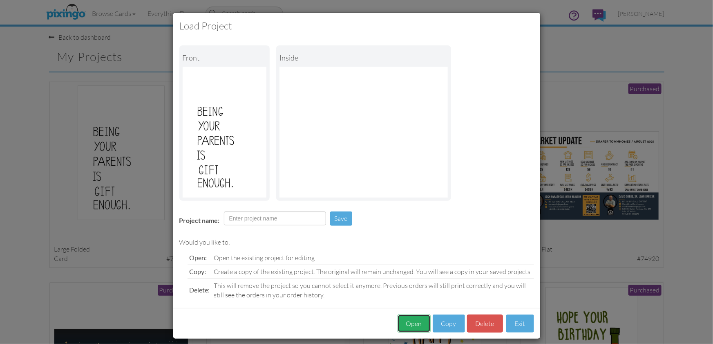
click at [413, 322] on button "Open" at bounding box center [413, 323] width 33 height 18
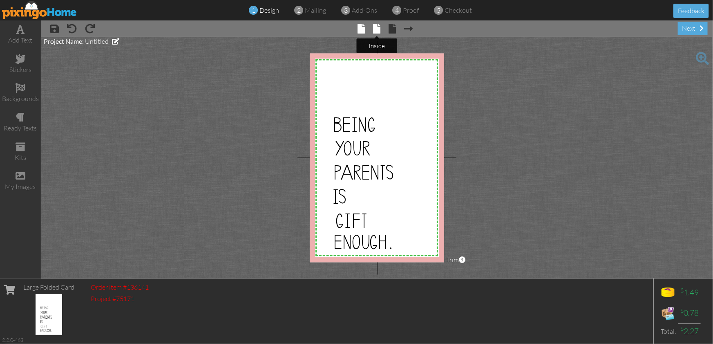
click at [378, 28] on span at bounding box center [376, 29] width 7 height 10
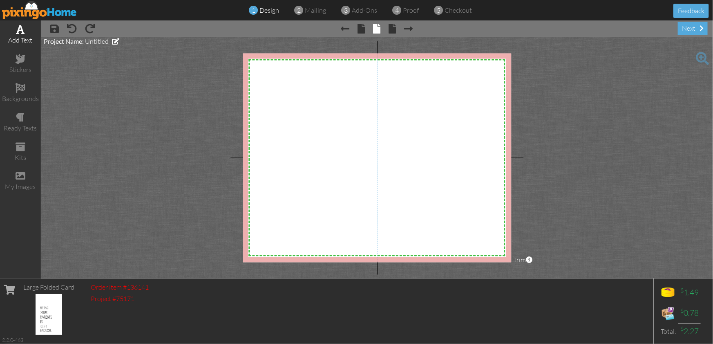
click at [18, 35] on div "add text" at bounding box center [20, 34] width 41 height 29
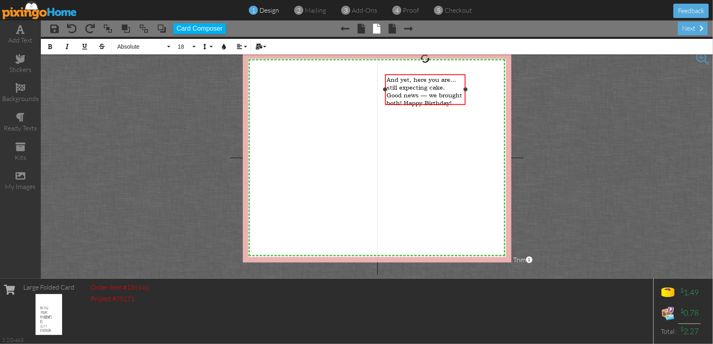
drag, startPoint x: 430, startPoint y: 92, endPoint x: 441, endPoint y: 101, distance: 14.8
click at [432, 95] on span "Good news — we brought both! Happy Birthday!" at bounding box center [424, 99] width 76 height 16
click at [405, 99] on span "Good news we brought both! Happy Birthday!" at bounding box center [419, 99] width 67 height 16
drag, startPoint x: 433, startPoint y: 112, endPoint x: 487, endPoint y: 122, distance: 54.9
click at [433, 114] on span "Happy Birthday!" at bounding box center [410, 118] width 48 height 8
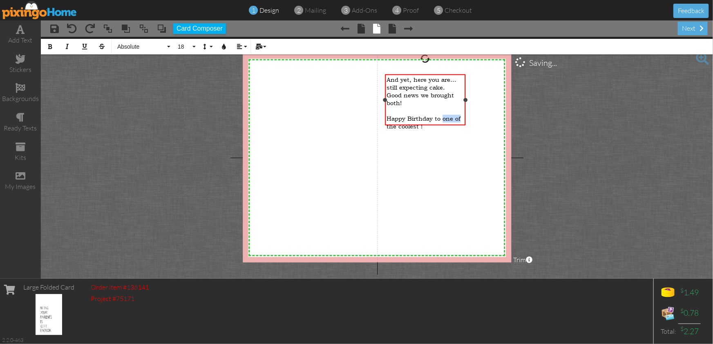
drag, startPoint x: 444, startPoint y: 113, endPoint x: 462, endPoint y: 113, distance: 18.0
click at [462, 114] on div "Happy Birthday to one of the coolest ! ​" at bounding box center [424, 122] width 77 height 16
click at [452, 114] on span "Happy Birthday to the the coolest !" at bounding box center [419, 122] width 66 height 16
click at [408, 120] on span "Happy Birthday to the coolest !" at bounding box center [419, 122] width 66 height 16
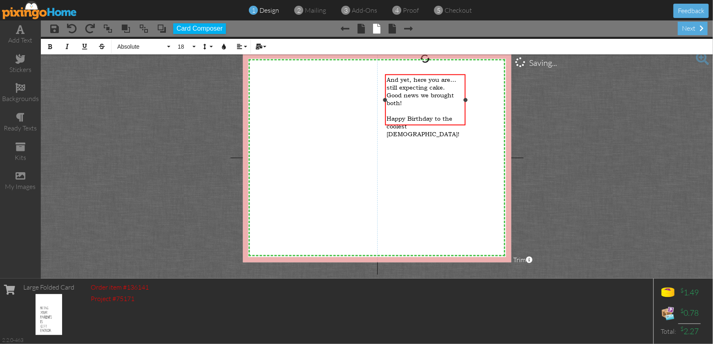
click at [450, 118] on div "Happy Birthday to the coolest 31 year old! ​" at bounding box center [424, 125] width 77 height 23
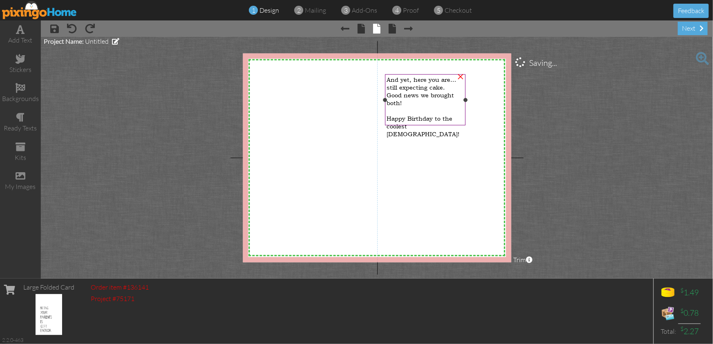
click at [412, 119] on span "Happy Birthday to the coolest 31 year old!" at bounding box center [422, 125] width 73 height 23
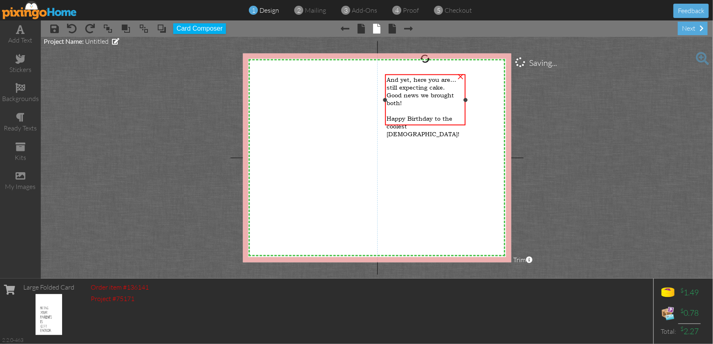
click at [412, 119] on span "Happy Birthday to the coolest 31 year old!" at bounding box center [422, 125] width 73 height 23
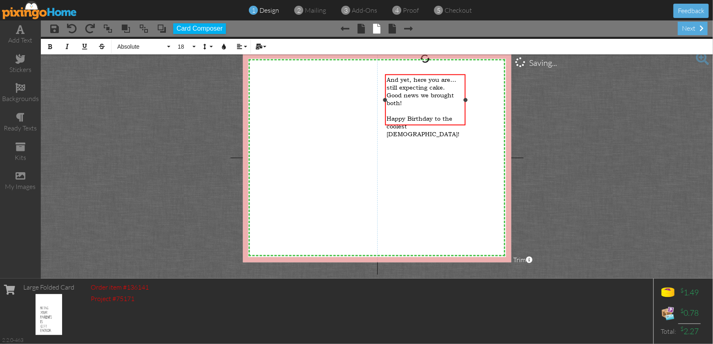
drag, startPoint x: 414, startPoint y: 119, endPoint x: 435, endPoint y: 128, distance: 22.7
click at [415, 119] on span "Happy Birthday to the coolest 31 year old!" at bounding box center [422, 125] width 73 height 23
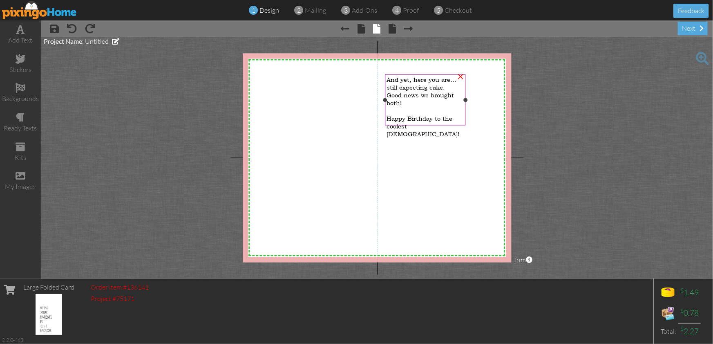
click at [442, 93] on span "Good news we brought both!" at bounding box center [419, 99] width 67 height 16
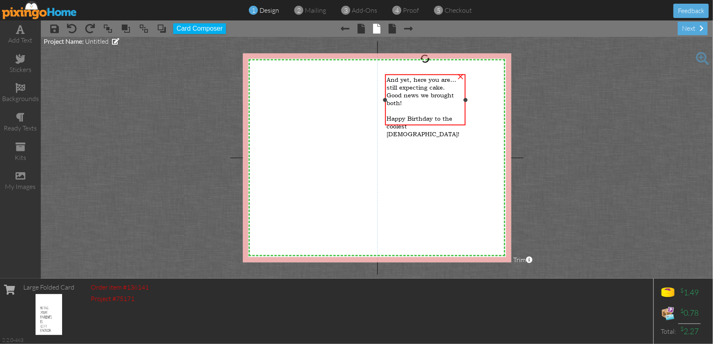
click at [442, 93] on span "Good news we brought both!" at bounding box center [419, 99] width 67 height 16
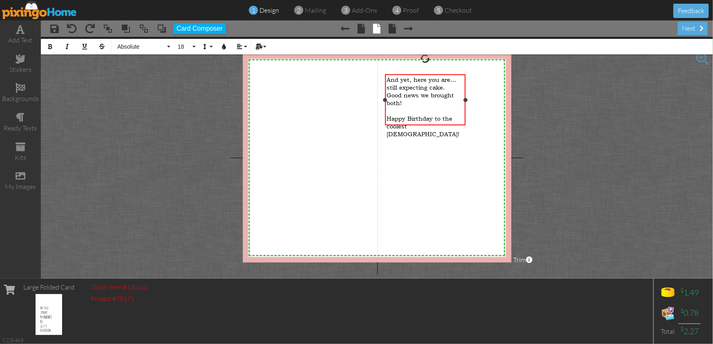
click at [441, 91] on span "Good news we brought both!" at bounding box center [419, 99] width 67 height 16
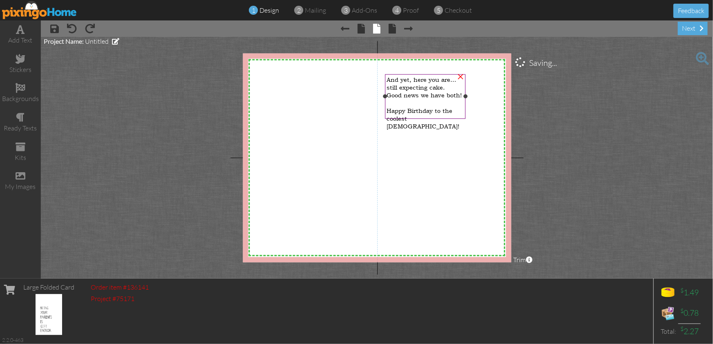
click at [390, 93] on span "Good news we have both!" at bounding box center [423, 95] width 75 height 8
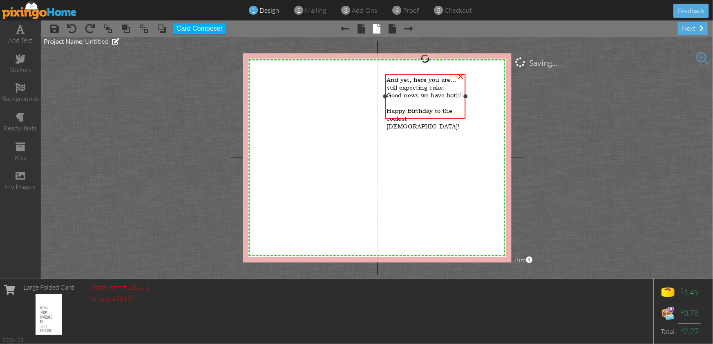
click at [451, 85] on div "And yet, here you are… still expecting cake. Good news we have both!" at bounding box center [424, 87] width 77 height 23
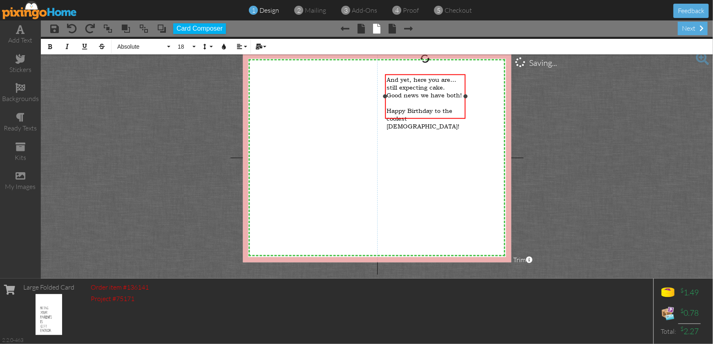
click at [450, 85] on div "And yet, here you are… still expecting cake. Good news we have both!" at bounding box center [424, 87] width 77 height 23
click at [453, 118] on div "Happy Birthday to the coolest 31 year old!" at bounding box center [424, 125] width 77 height 23
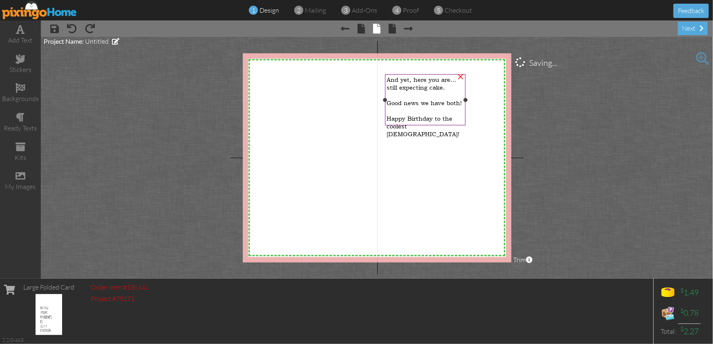
click at [444, 118] on div "Happy Birthday to the coolest 31 year old!" at bounding box center [424, 125] width 77 height 23
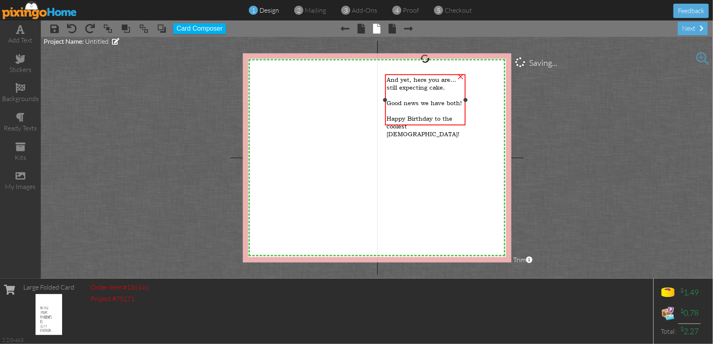
click at [444, 118] on div "Happy Birthday to the coolest 31 year old!" at bounding box center [424, 125] width 77 height 23
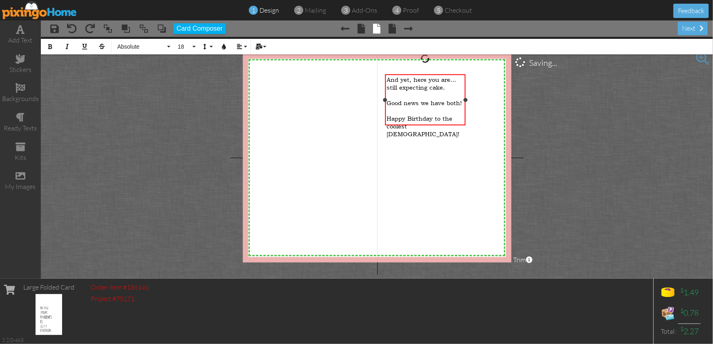
click at [454, 120] on div "Happy Birthday to the coolest 31 year old!" at bounding box center [424, 125] width 77 height 23
click at [408, 145] on div "​" at bounding box center [424, 149] width 77 height 8
click at [423, 138] on div "​" at bounding box center [424, 142] width 77 height 8
click at [395, 102] on span "Good news, we have both!" at bounding box center [424, 103] width 77 height 8
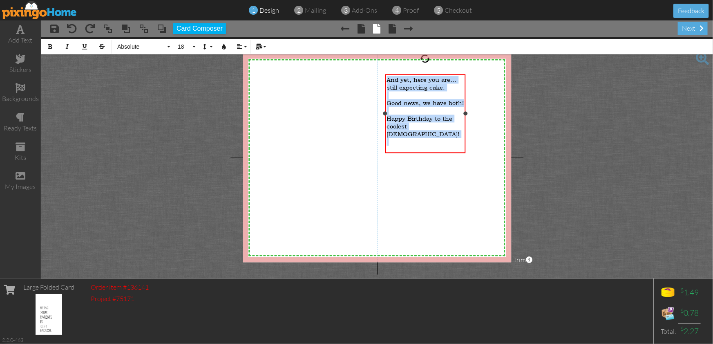
drag, startPoint x: 388, startPoint y: 78, endPoint x: 435, endPoint y: 129, distance: 69.4
click at [454, 138] on div "And yet, here you are… still expecting cake. Good news, we have both! Happy Bir…" at bounding box center [424, 118] width 77 height 85
copy div "And yet, here you are… still expecting cake. Good news, we have both! Happy Bir…"
click at [423, 145] on div "​" at bounding box center [424, 149] width 77 height 8
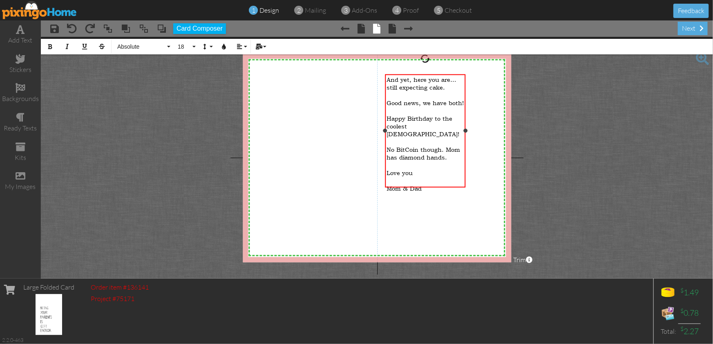
click at [423, 192] on div "​" at bounding box center [424, 196] width 77 height 8
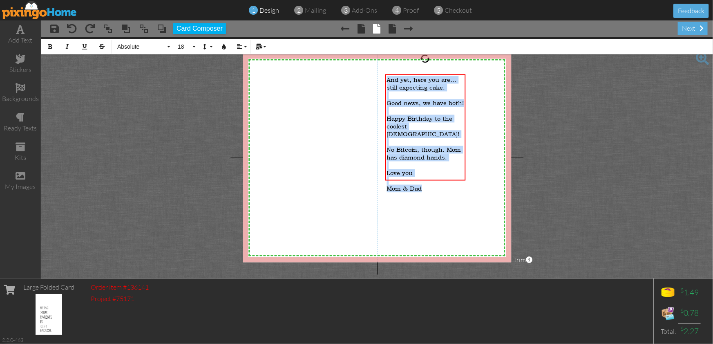
drag, startPoint x: 434, startPoint y: 176, endPoint x: 381, endPoint y: 80, distance: 110.2
click at [380, 76] on div "X X X X X X X X X X X X X X X X X X X X X X X X X X X X X X X X X X X X X X X X…" at bounding box center [377, 157] width 268 height 209
click at [127, 45] on span "Absolute" at bounding box center [140, 46] width 49 height 7
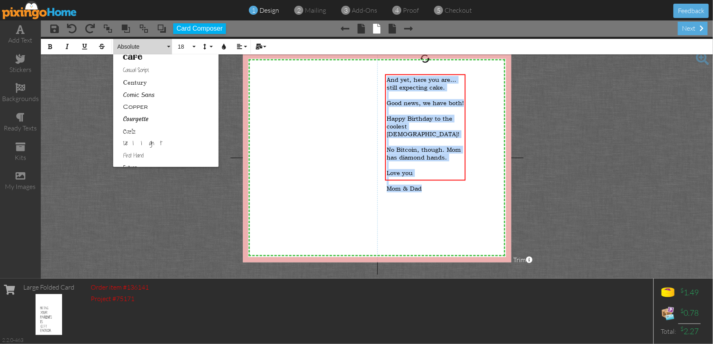
scroll to position [83, 0]
click at [137, 76] on link "Casual Script" at bounding box center [165, 76] width 105 height 12
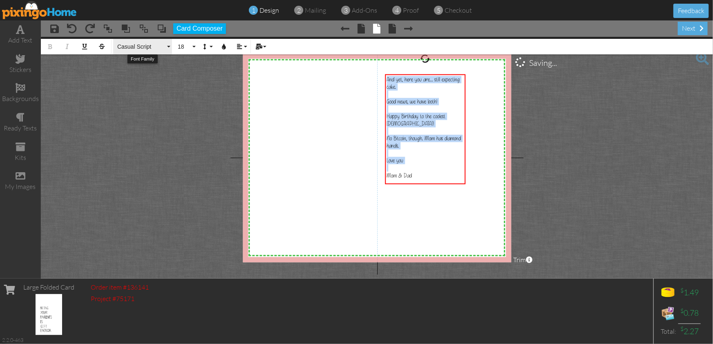
click at [146, 46] on span "Casual Script" at bounding box center [140, 46] width 49 height 7
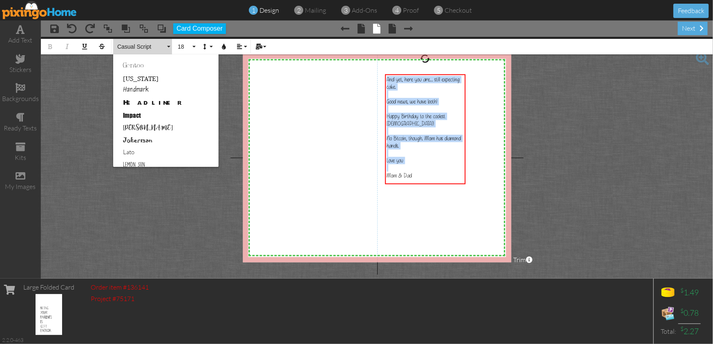
scroll to position [216, 0]
click at [143, 87] on link "Handmark" at bounding box center [165, 89] width 105 height 12
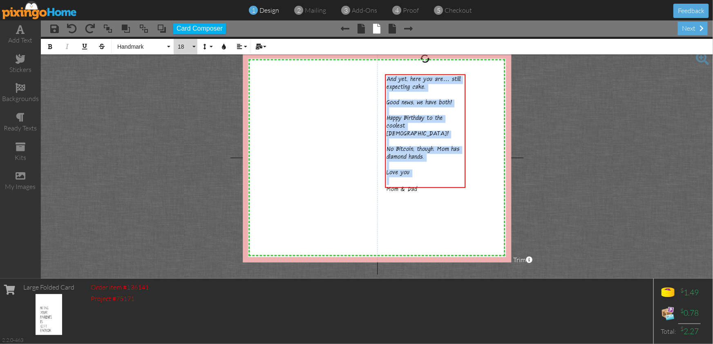
click at [193, 47] on button "18" at bounding box center [186, 47] width 24 height 16
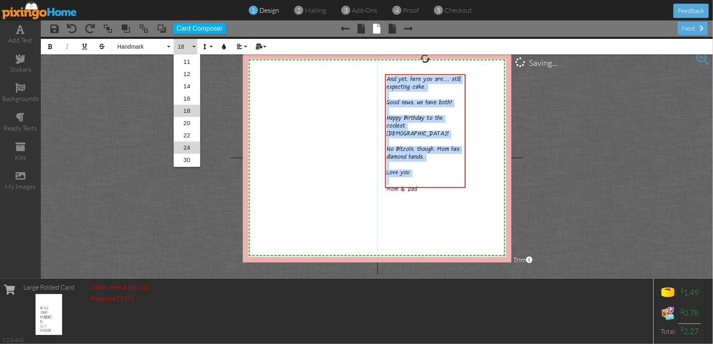
click at [185, 147] on link "24" at bounding box center [187, 147] width 27 height 12
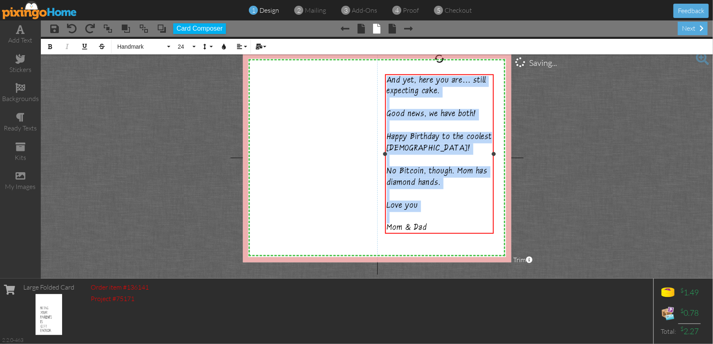
drag, startPoint x: 466, startPoint y: 168, endPoint x: 494, endPoint y: 167, distance: 28.2
click at [493, 167] on div "And yet, here you are… still expecting cake. Good news, we have both! Happy Bir…" at bounding box center [439, 153] width 109 height 159
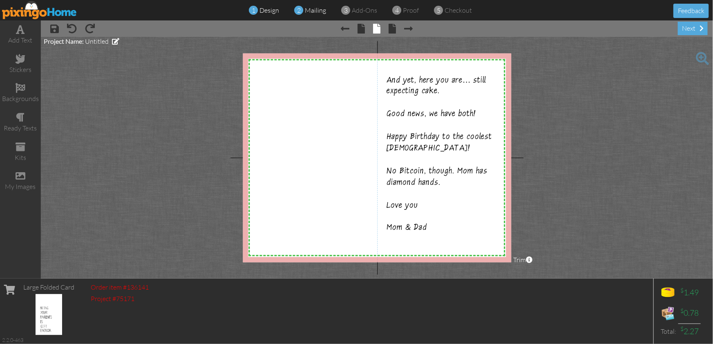
click at [314, 12] on span "mailing" at bounding box center [315, 10] width 21 height 8
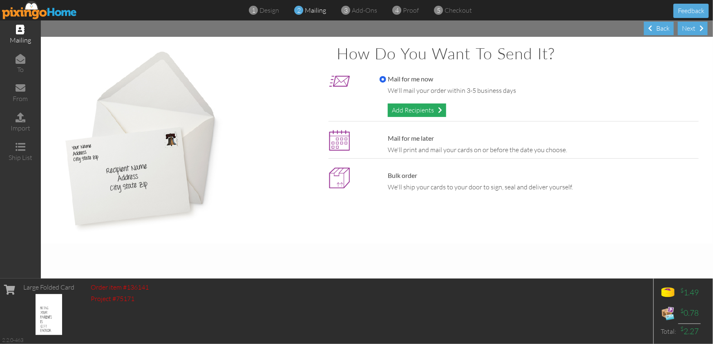
click at [415, 112] on div "Add Recipients" at bounding box center [417, 109] width 58 height 13
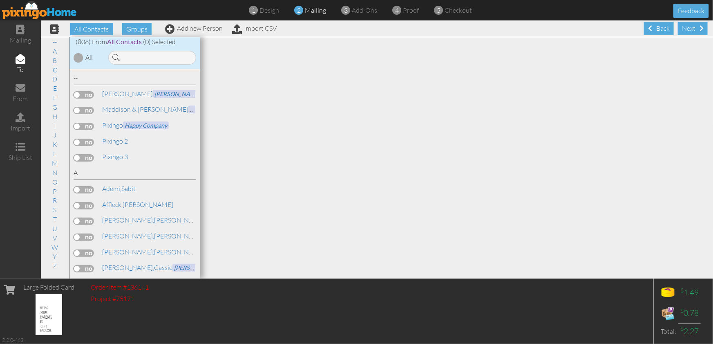
click at [83, 140] on label at bounding box center [84, 141] width 20 height 7
click at [0, 0] on input "checkbox" at bounding box center [0, 0] width 0 height 0
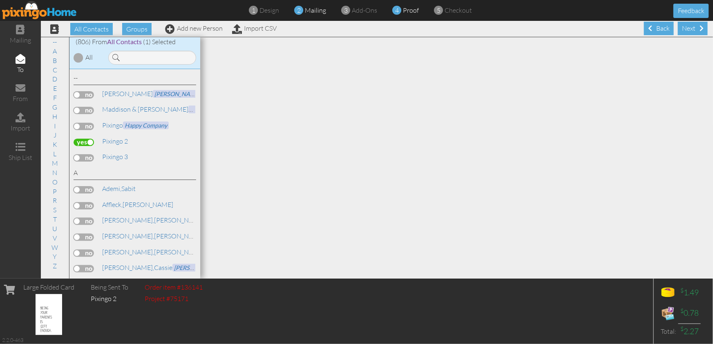
click at [407, 9] on span "proof" at bounding box center [411, 10] width 16 height 8
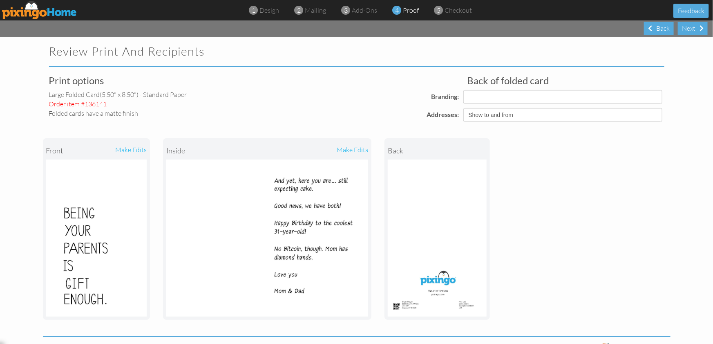
select select "object:3398"
select select "object:3403"
click at [561, 116] on select "Show to and from Show from only Hide to and from" at bounding box center [562, 115] width 199 height 14
select select "object:3388"
click at [463, 108] on select "Show to and from Show from only Hide to and from" at bounding box center [562, 115] width 199 height 14
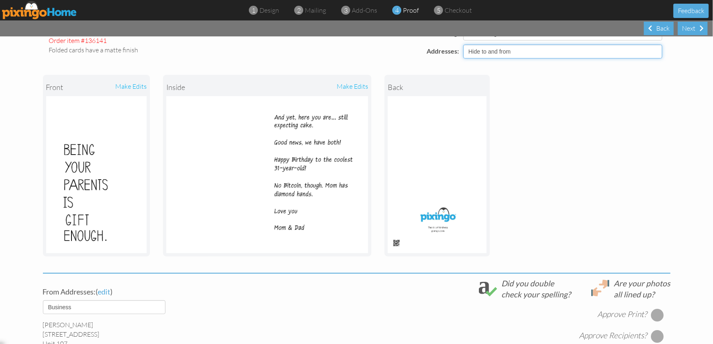
scroll to position [199, 0]
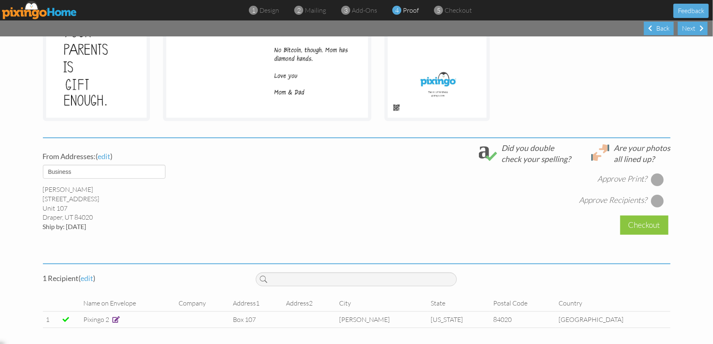
click at [657, 179] on div at bounding box center [657, 179] width 13 height 13
click at [658, 200] on div at bounding box center [657, 200] width 13 height 13
click at [654, 225] on div "Checkout" at bounding box center [644, 224] width 48 height 19
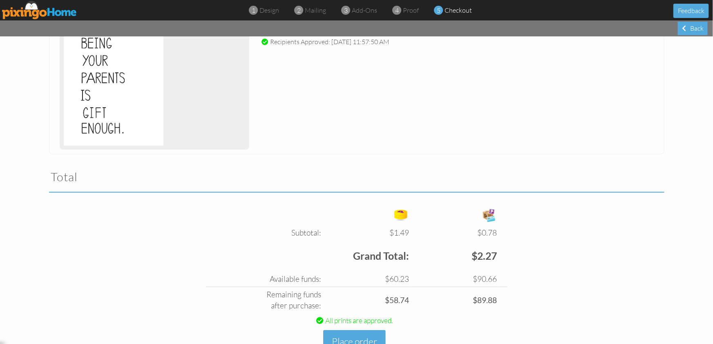
scroll to position [183, 0]
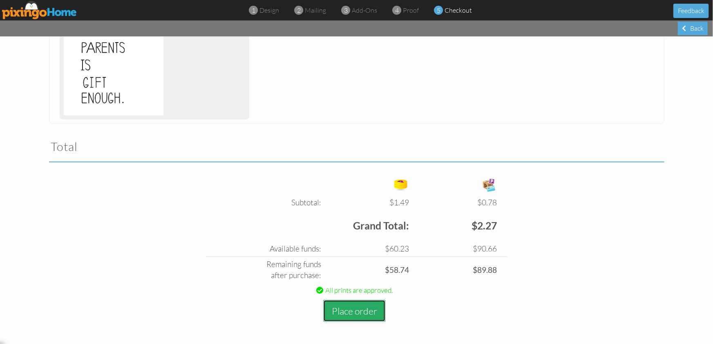
click at [348, 308] on button "Place order" at bounding box center [354, 310] width 62 height 22
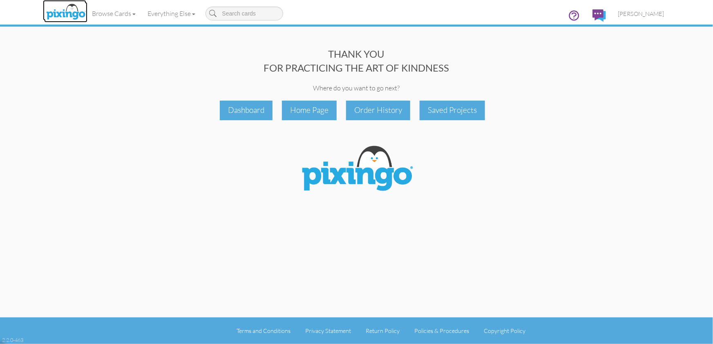
click at [50, 14] on img at bounding box center [65, 12] width 43 height 20
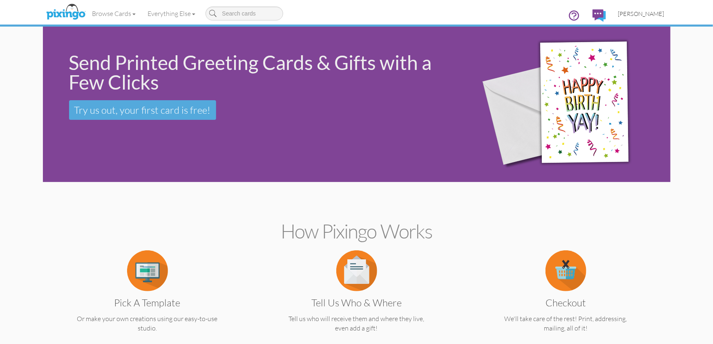
click at [640, 16] on span "[PERSON_NAME]" at bounding box center [641, 13] width 46 height 7
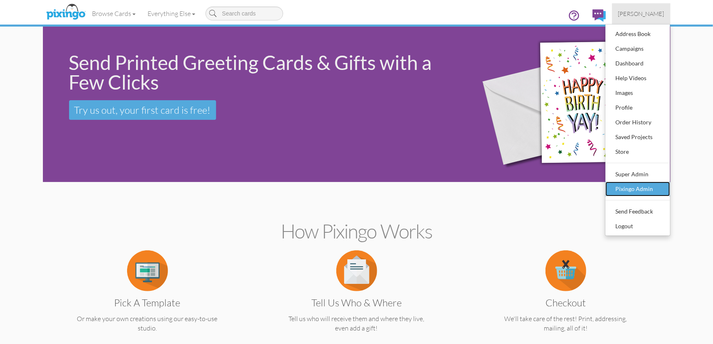
click at [627, 183] on div "Pixingo Admin" at bounding box center [638, 189] width 48 height 12
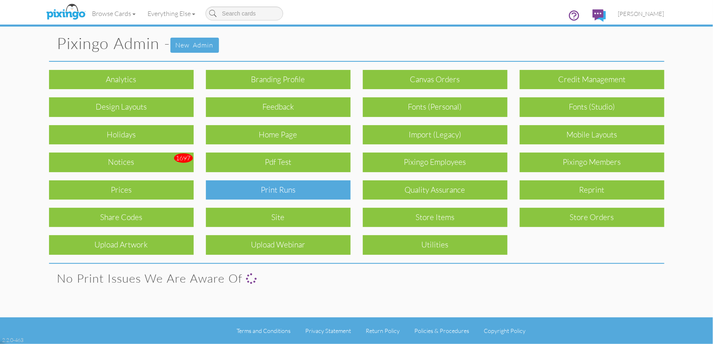
click at [299, 189] on div "Print Runs" at bounding box center [278, 189] width 145 height 19
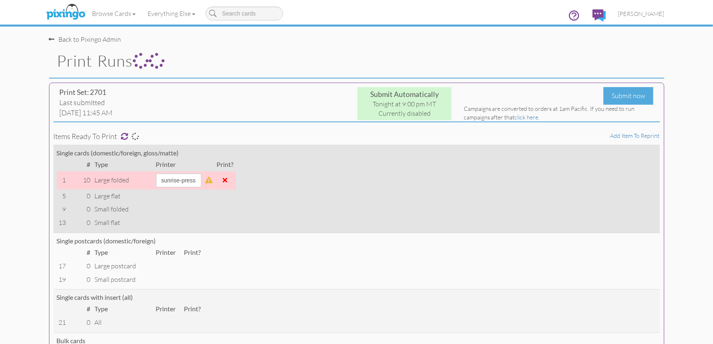
click at [228, 180] on span at bounding box center [225, 179] width 4 height 7
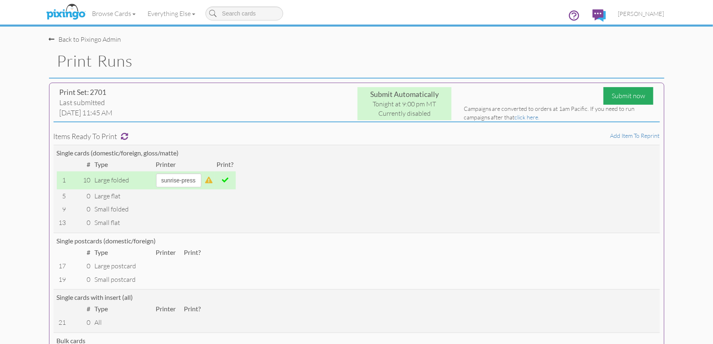
click at [618, 96] on div "Submit now" at bounding box center [628, 96] width 50 height 18
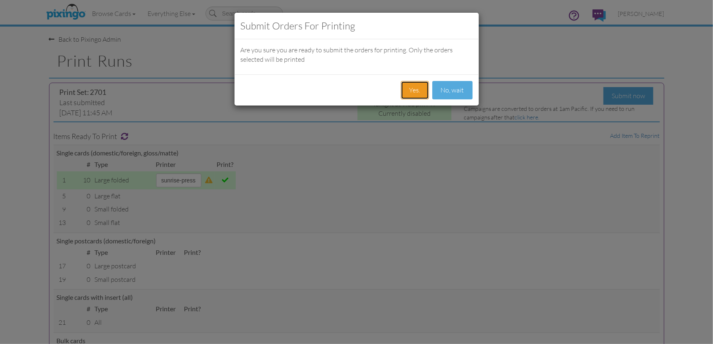
click at [418, 94] on button "Yes." at bounding box center [415, 90] width 28 height 18
